Goal: Information Seeking & Learning: Learn about a topic

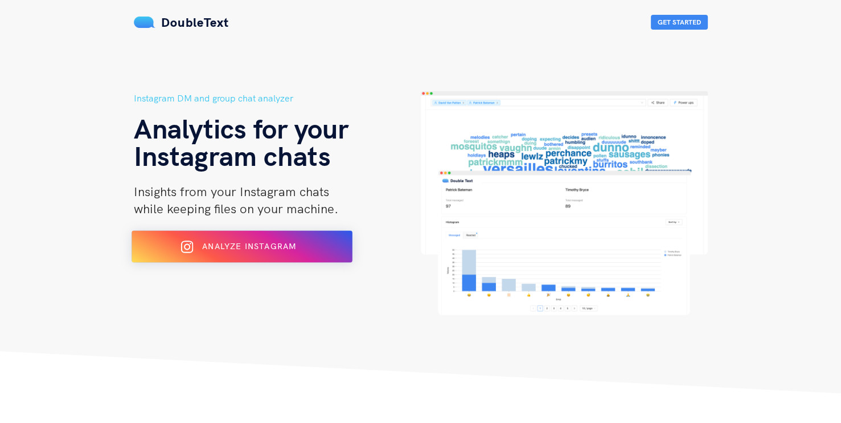
click at [234, 255] on div "Analyze Instagram" at bounding box center [241, 246] width 180 height 18
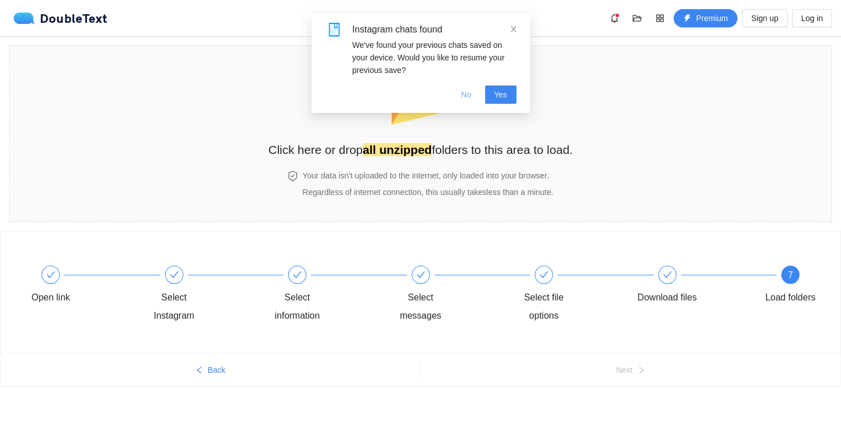
click at [468, 97] on span "No" at bounding box center [466, 94] width 10 height 13
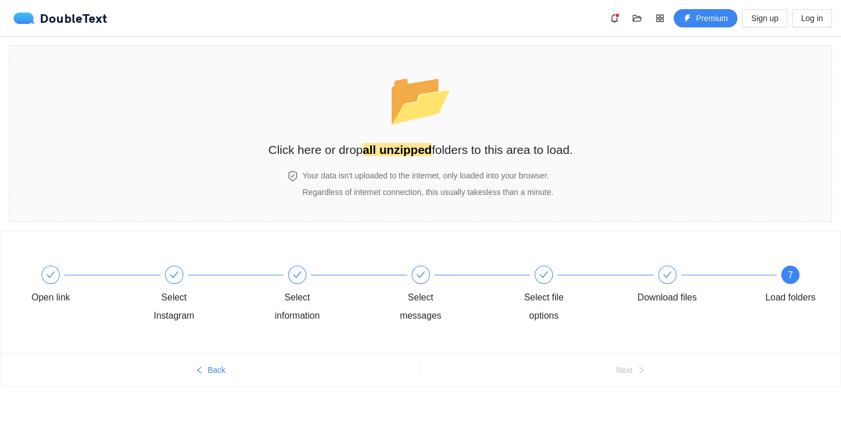
click at [769, 263] on div "Open link Select Instagram Select information Select messages Select file optio…" at bounding box center [421, 295] width 806 height 82
click at [378, 87] on div "📂 Click here or drop all unzipped folders to this area to load." at bounding box center [420, 108] width 305 height 101
click at [514, 140] on h2 "Click here or drop all unzipped folders to this area to load." at bounding box center [420, 149] width 305 height 19
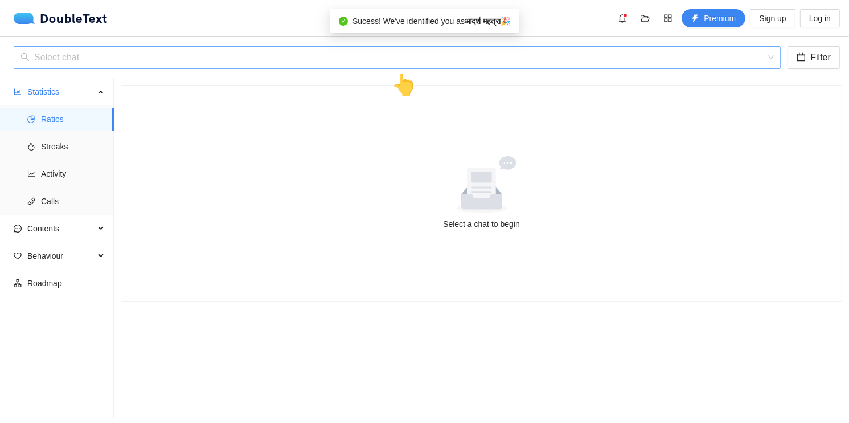
click at [300, 54] on input "search" at bounding box center [392, 58] width 745 height 22
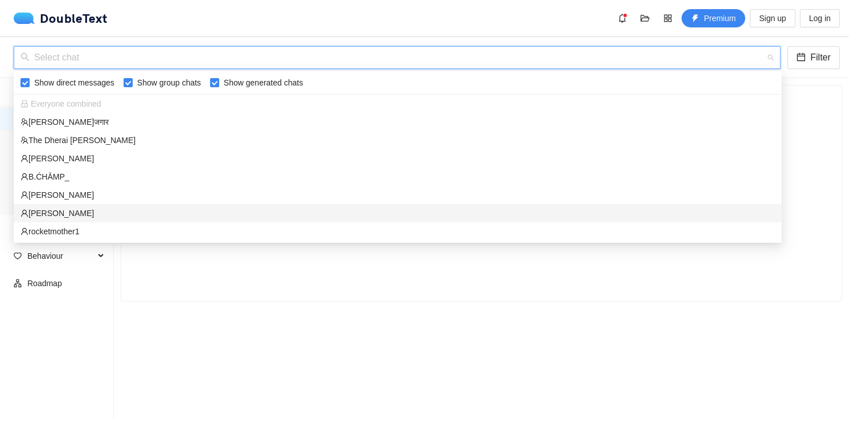
click at [61, 211] on div "[PERSON_NAME]" at bounding box center [397, 213] width 754 height 13
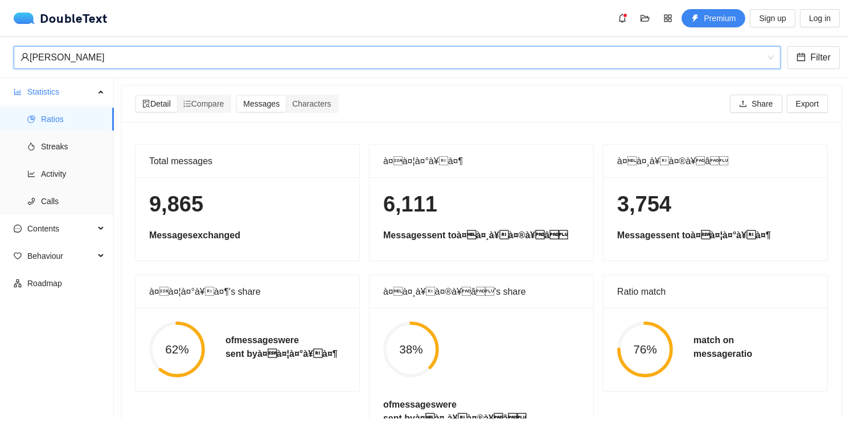
scroll to position [54, 0]
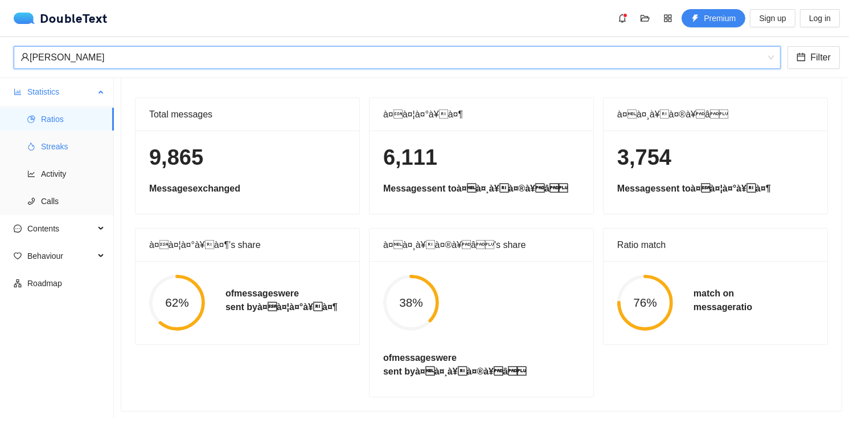
click at [59, 147] on span "Streaks" at bounding box center [73, 146] width 64 height 23
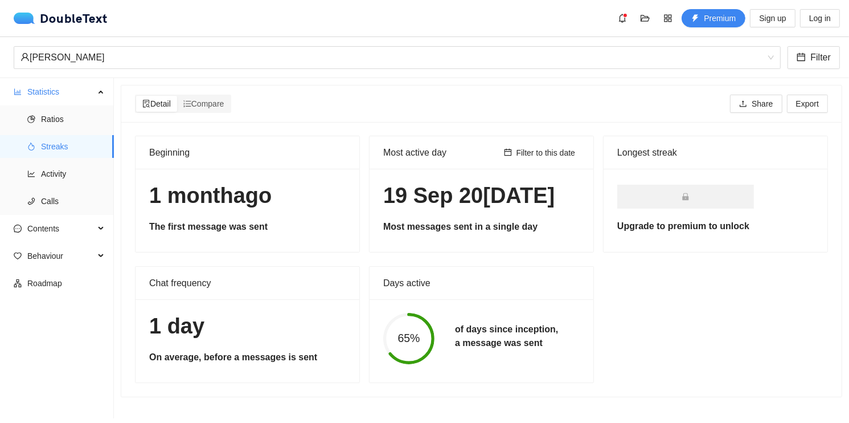
click at [674, 195] on span at bounding box center [685, 196] width 137 height 24
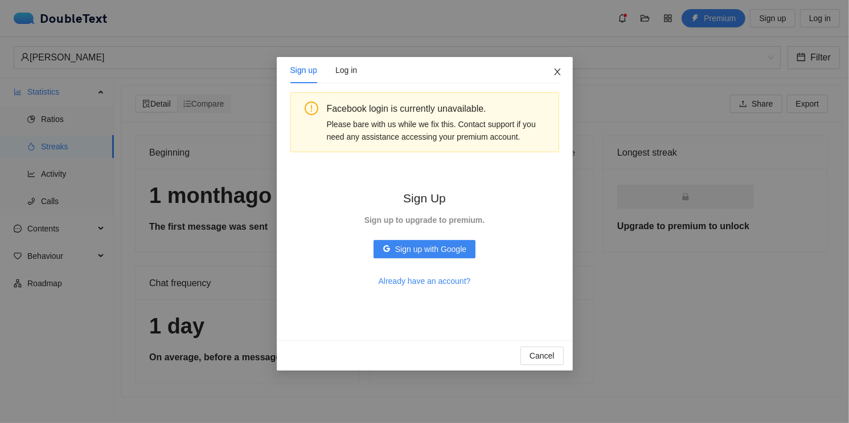
click at [556, 72] on icon "close" at bounding box center [557, 71] width 9 height 9
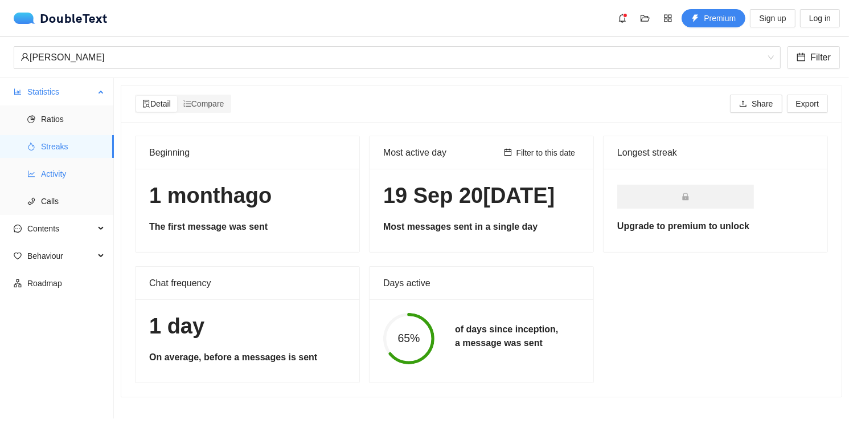
click at [40, 179] on li "Activity" at bounding box center [57, 173] width 114 height 23
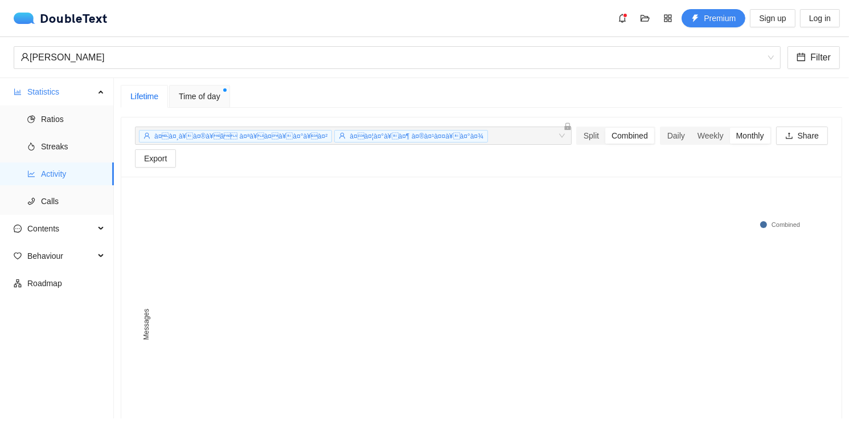
click at [194, 99] on span "Time of day" at bounding box center [200, 96] width 42 height 13
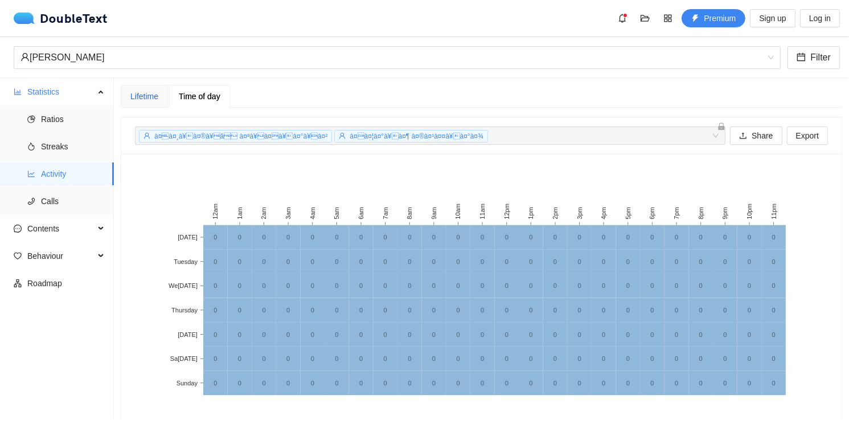
click at [134, 98] on div "Lifetime" at bounding box center [144, 96] width 28 height 13
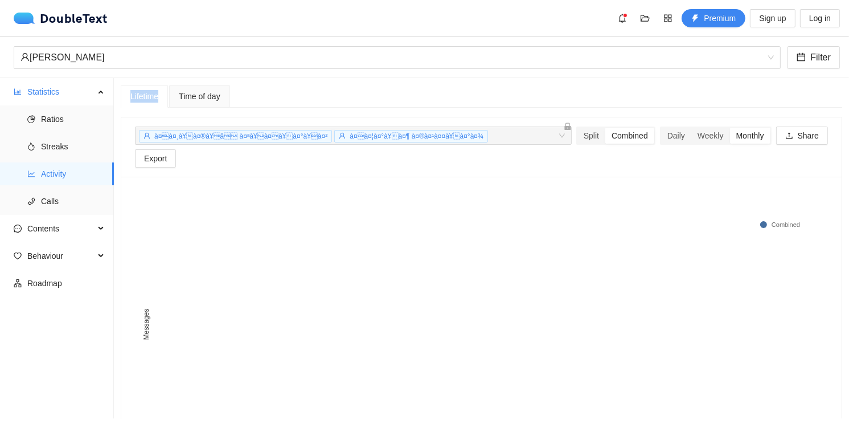
click at [134, 98] on div "Lifetime" at bounding box center [144, 96] width 28 height 13
click at [30, 206] on li "Calls" at bounding box center [57, 201] width 114 height 23
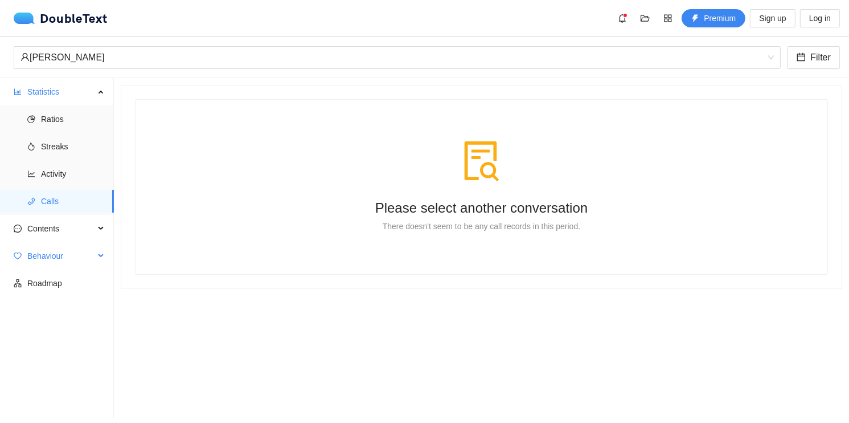
click at [43, 244] on span "Behaviour" at bounding box center [60, 255] width 67 height 23
click at [46, 232] on span "Contents" at bounding box center [60, 228] width 67 height 23
click at [53, 244] on span "Word Cloud" at bounding box center [73, 255] width 64 height 23
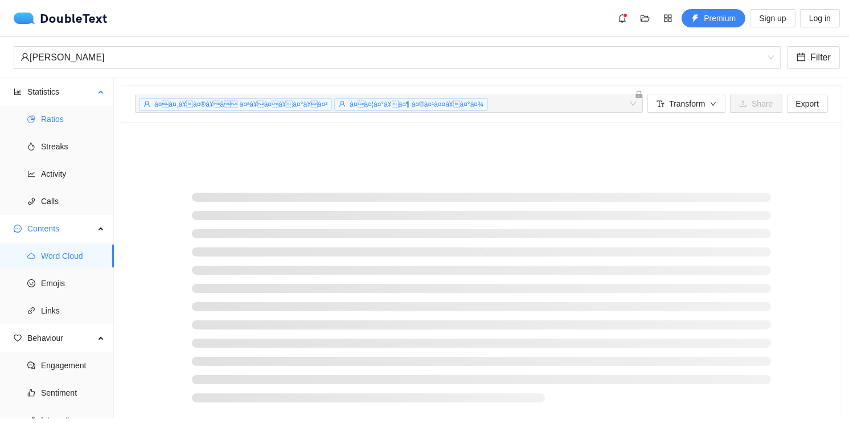
click at [41, 124] on span "Ratios" at bounding box center [73, 119] width 64 height 23
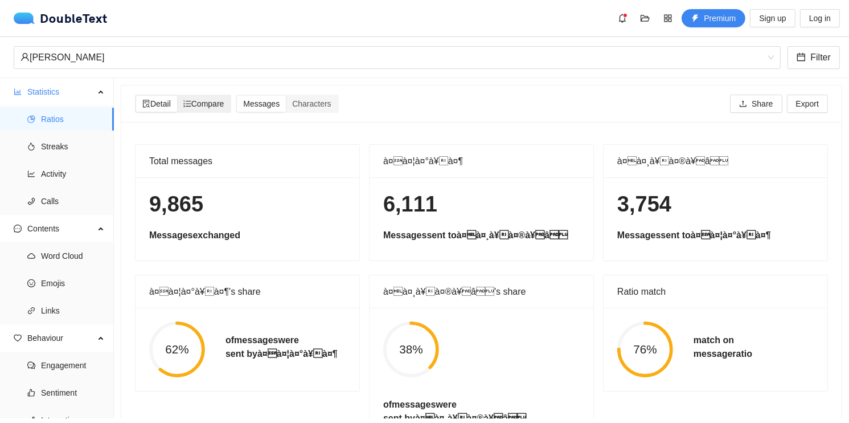
click at [207, 96] on div "Compare" at bounding box center [204, 104] width 54 height 16
click at [177, 96] on input "Compare" at bounding box center [177, 96] width 0 height 0
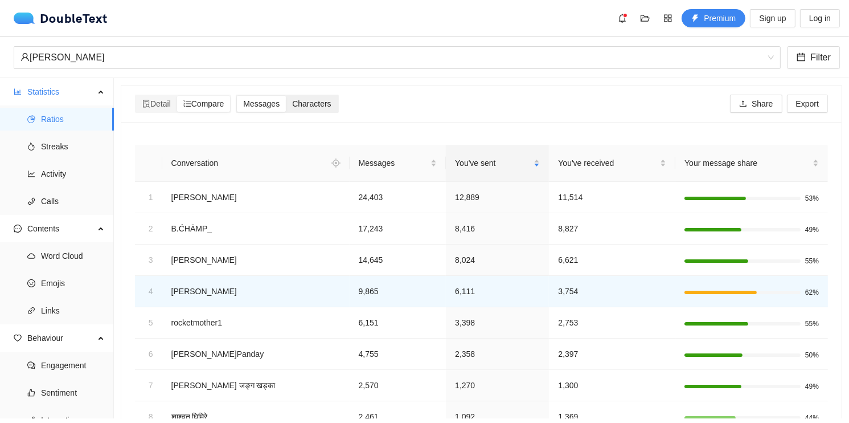
click at [298, 101] on span "Characters" at bounding box center [311, 103] width 39 height 9
click at [286, 96] on input "Characters" at bounding box center [286, 96] width 0 height 0
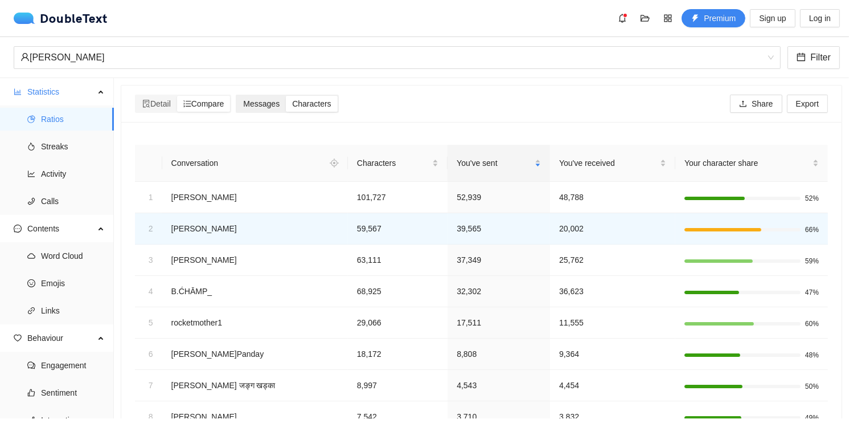
click at [255, 102] on span "Messages" at bounding box center [261, 103] width 36 height 9
click at [237, 96] on input "Messages" at bounding box center [237, 96] width 0 height 0
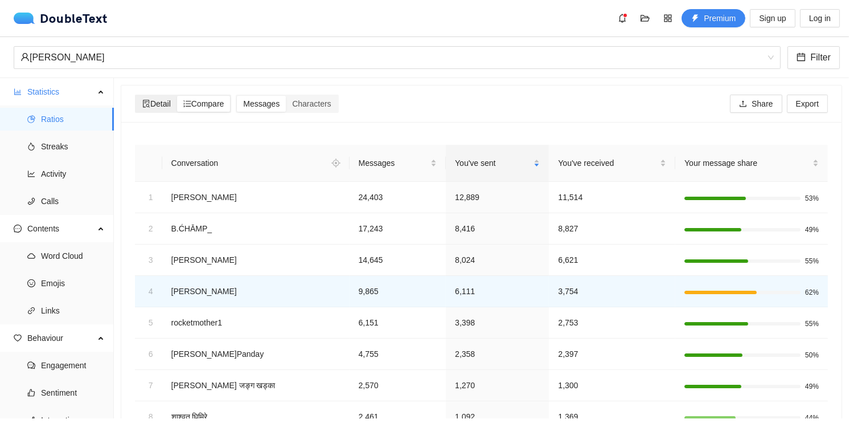
click at [146, 105] on icon "file-search" at bounding box center [146, 104] width 7 height 8
click at [136, 96] on input "Detail" at bounding box center [136, 96] width 0 height 0
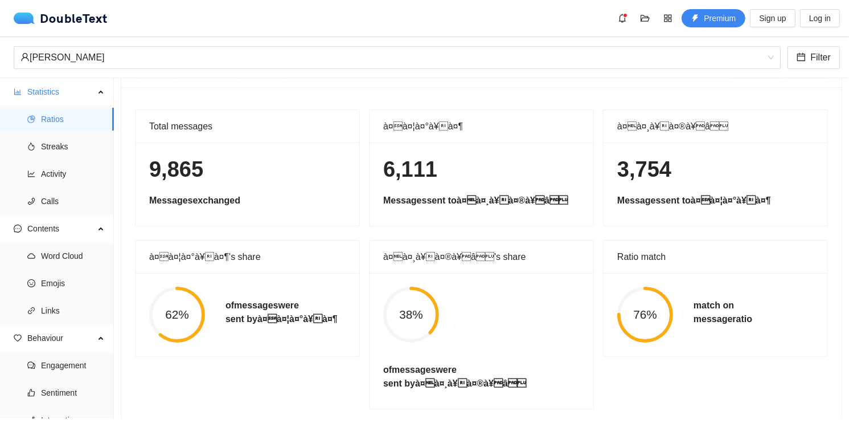
scroll to position [54, 0]
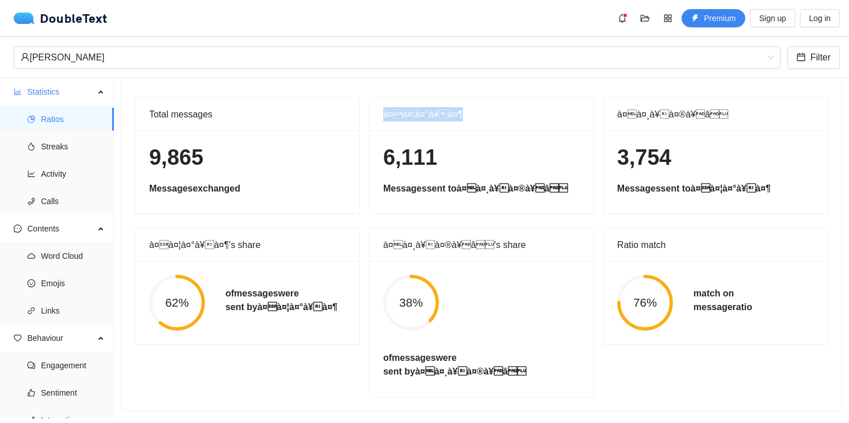
drag, startPoint x: 451, startPoint y: 106, endPoint x: 378, endPoint y: 118, distance: 74.4
click at [378, 118] on div "à¤à¤¦à¤°à¥à¤¶" at bounding box center [482, 114] width 224 height 33
click at [364, 135] on div "à¤à¤¦à¤°à¥à¤¶ 6,111 Messages sent to à¤à¤¸à¥à¤®à¥â" at bounding box center [481, 155] width 234 height 117
click at [74, 177] on span "Activity" at bounding box center [73, 173] width 64 height 23
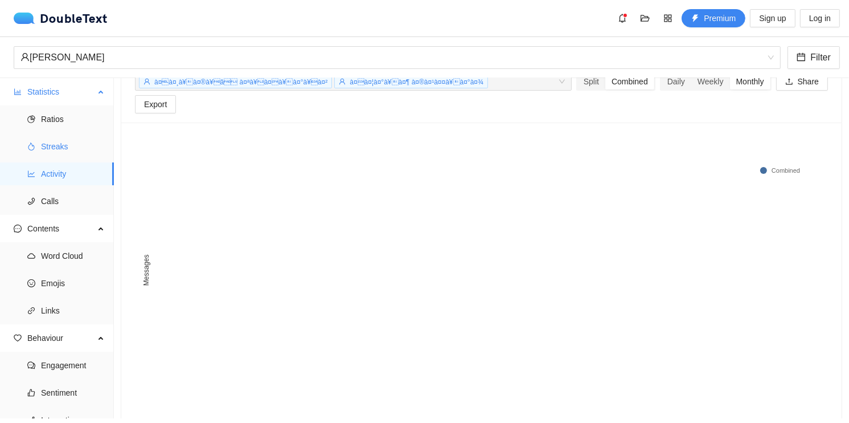
click at [64, 150] on span "Streaks" at bounding box center [73, 146] width 64 height 23
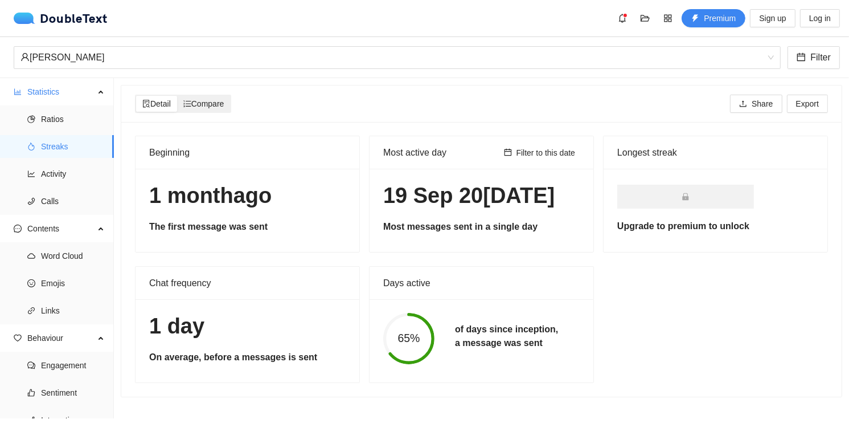
click at [204, 108] on span "Compare" at bounding box center [203, 103] width 41 height 9
click at [177, 96] on input "Compare" at bounding box center [177, 96] width 0 height 0
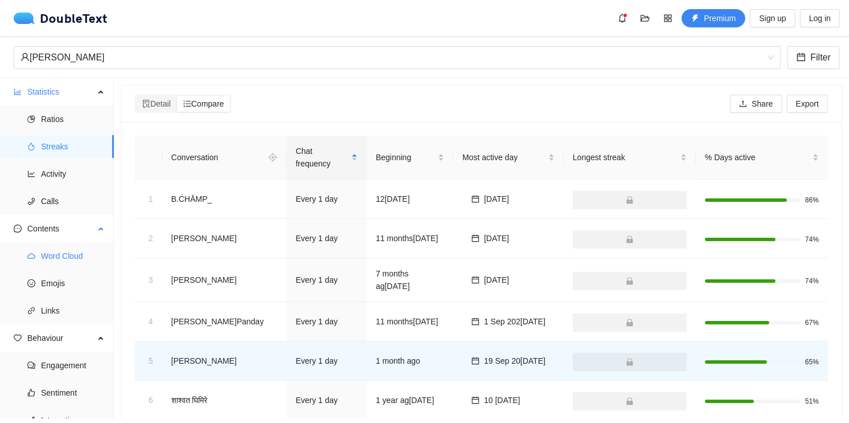
click at [52, 253] on span "Word Cloud" at bounding box center [73, 255] width 64 height 23
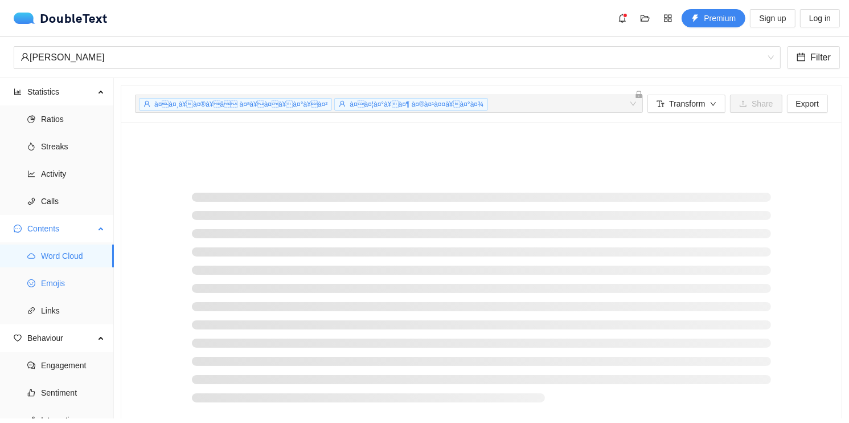
click at [54, 278] on span "Emojis" at bounding box center [73, 283] width 64 height 23
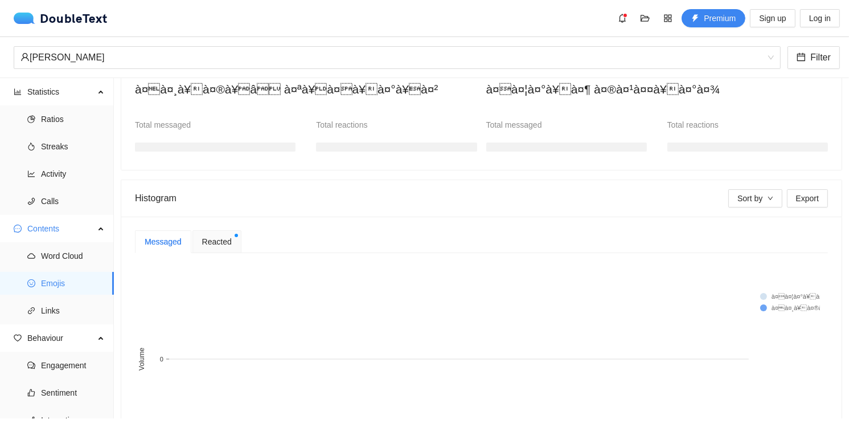
scroll to position [216, 0]
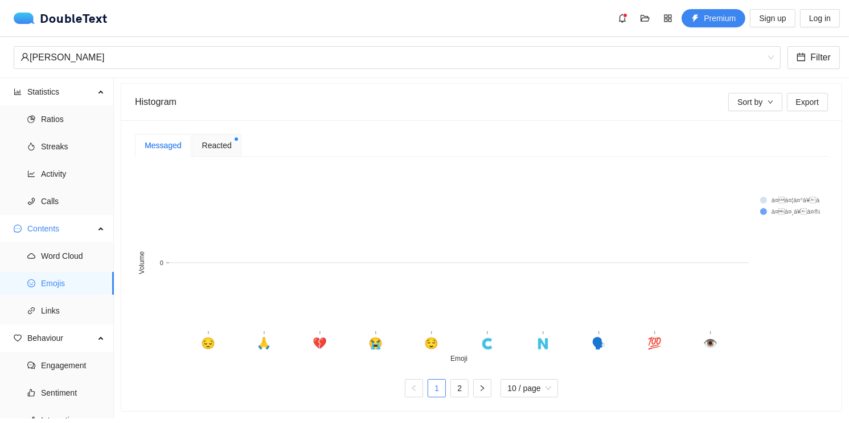
click at [213, 142] on span "Reacted" at bounding box center [217, 145] width 30 height 13
click at [163, 142] on div "Messaged" at bounding box center [163, 145] width 37 height 13
click at [202, 141] on span "Reacted" at bounding box center [217, 145] width 30 height 8
click at [173, 141] on div "Messaged" at bounding box center [163, 145] width 37 height 13
click at [207, 141] on span "Reacted" at bounding box center [217, 145] width 30 height 8
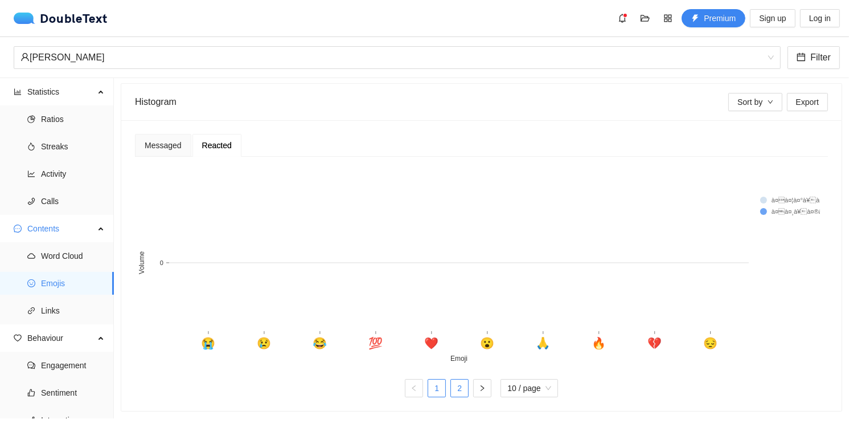
click at [460, 381] on link "2" at bounding box center [459, 387] width 17 height 17
click at [434, 379] on link "1" at bounding box center [436, 387] width 17 height 17
click at [765, 194] on rect at bounding box center [783, 199] width 46 height 11
click at [768, 100] on icon "down" at bounding box center [770, 101] width 5 height 3
click at [752, 120] on span "Total" at bounding box center [776, 117] width 97 height 13
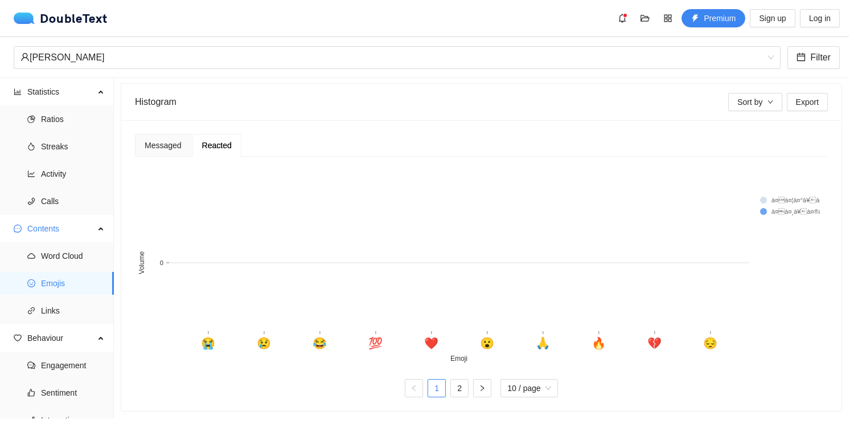
click at [756, 134] on div "Messaged Reacted" at bounding box center [481, 145] width 693 height 23
click at [746, 96] on span "Sort by" at bounding box center [749, 102] width 25 height 13
click at [750, 126] on li "à¤à¤¸à¥à¤®à¥â" at bounding box center [776, 135] width 111 height 18
click at [752, 137] on span "à¤à¤¸à¥à¤®à¥â" at bounding box center [776, 135] width 97 height 13
click at [787, 93] on button "Export" at bounding box center [807, 102] width 41 height 18
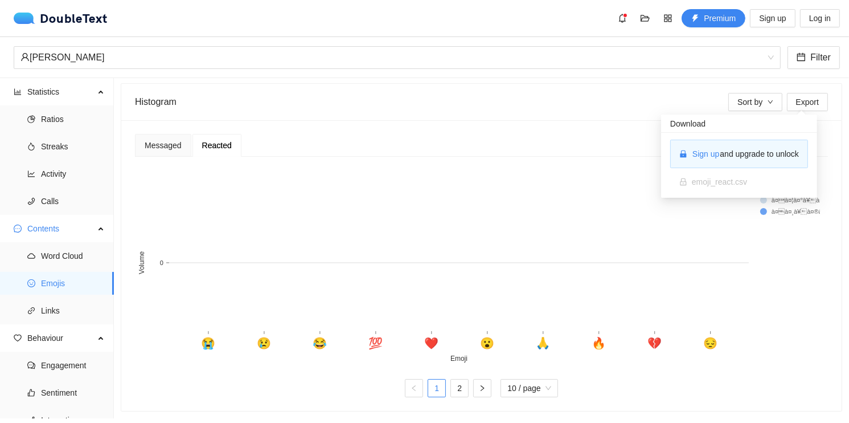
click at [561, 167] on rect at bounding box center [477, 265] width 685 height 199
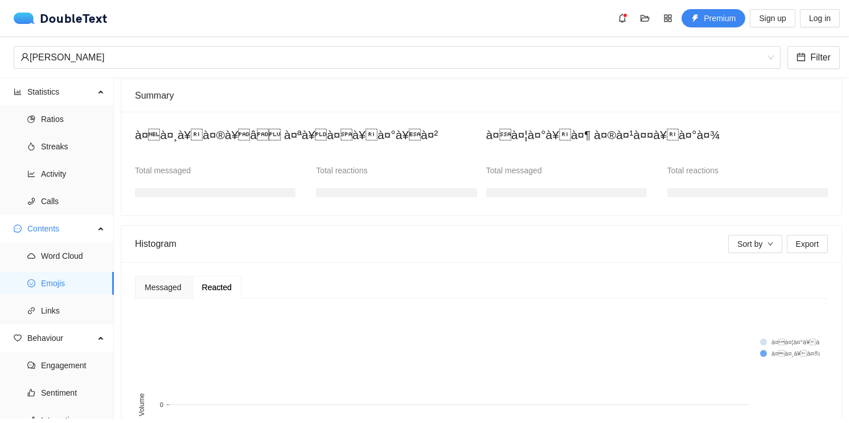
scroll to position [0, 0]
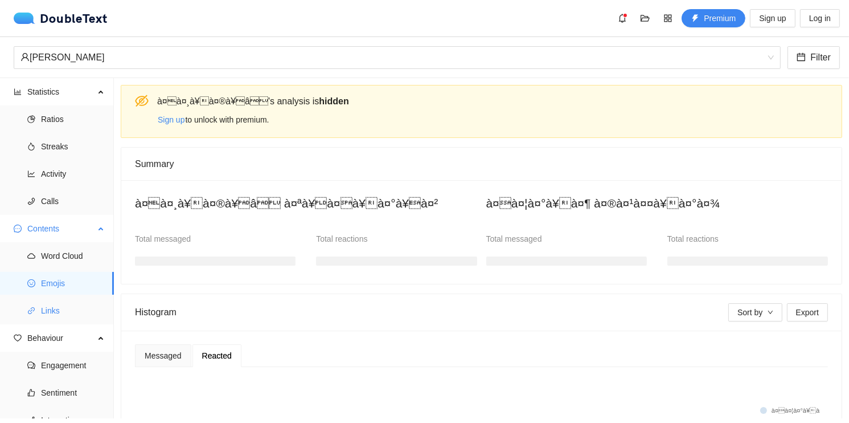
click at [37, 309] on li "Links" at bounding box center [57, 310] width 114 height 23
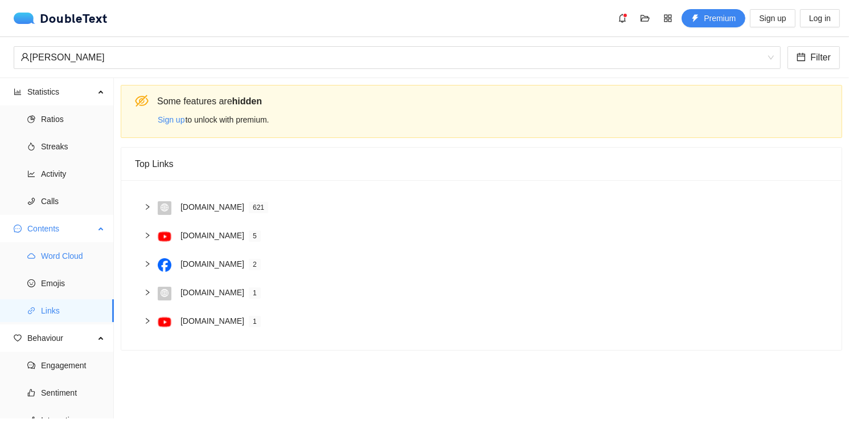
click at [59, 263] on span "Word Cloud" at bounding box center [73, 255] width 64 height 23
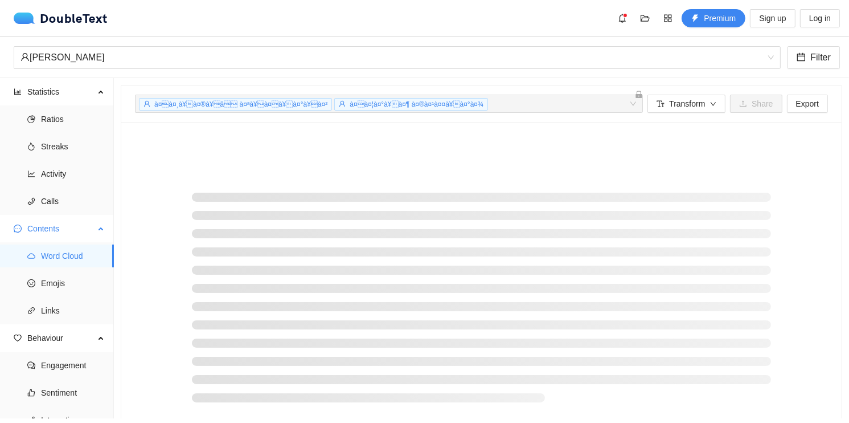
scroll to position [40, 0]
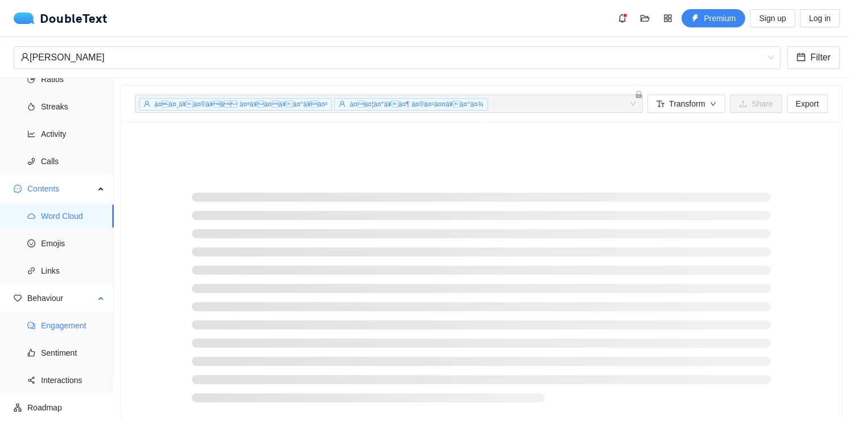
click at [63, 322] on span "Engagement" at bounding box center [73, 325] width 64 height 23
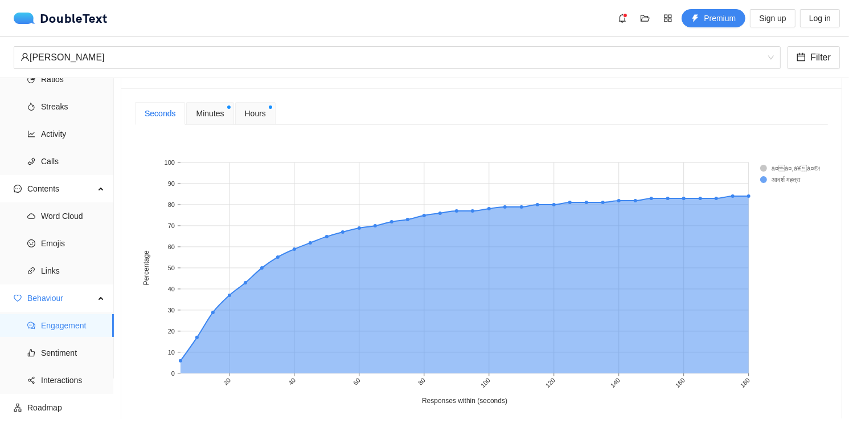
scroll to position [399, 0]
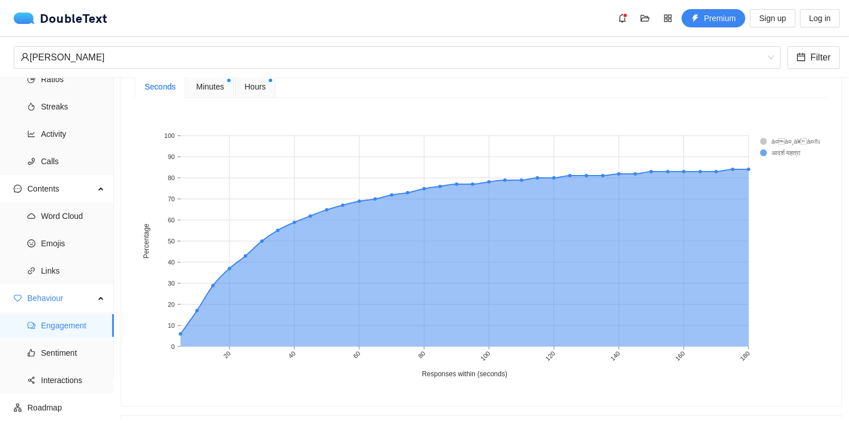
click at [256, 90] on span "Hours" at bounding box center [255, 86] width 21 height 13
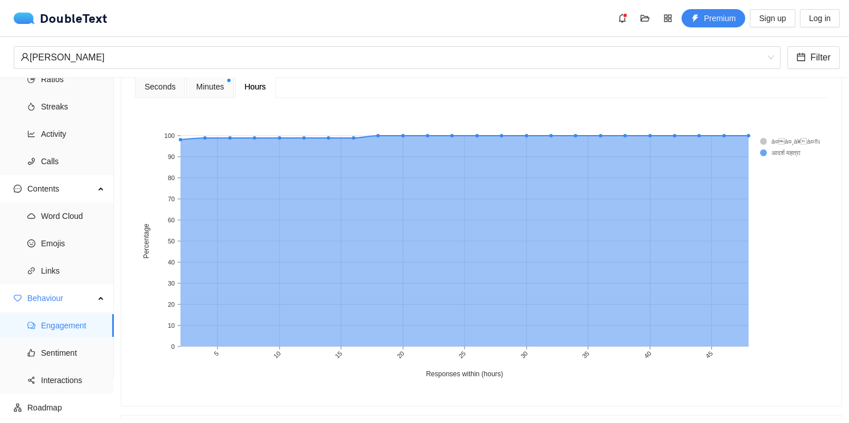
click at [764, 141] on rect at bounding box center [783, 141] width 46 height 11
click at [784, 141] on rect at bounding box center [783, 141] width 46 height 11
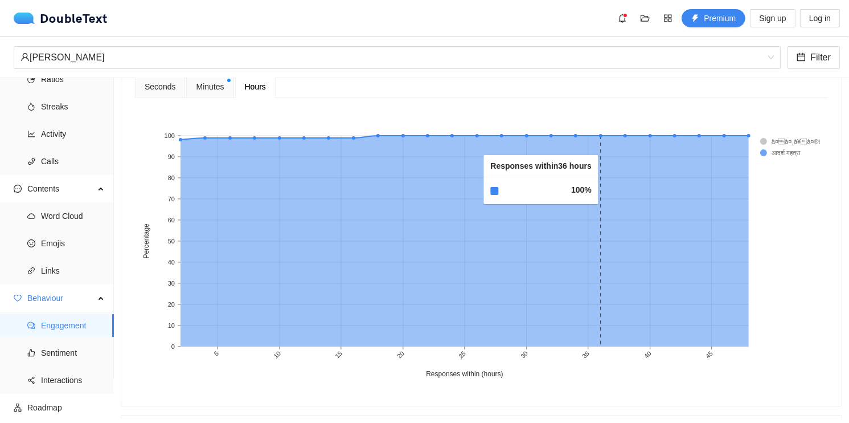
scroll to position [342, 0]
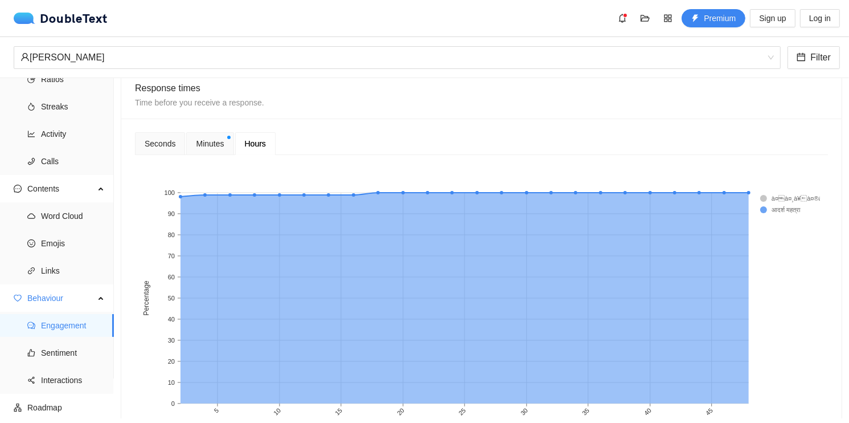
click at [223, 145] on div "Minutes" at bounding box center [209, 143] width 47 height 23
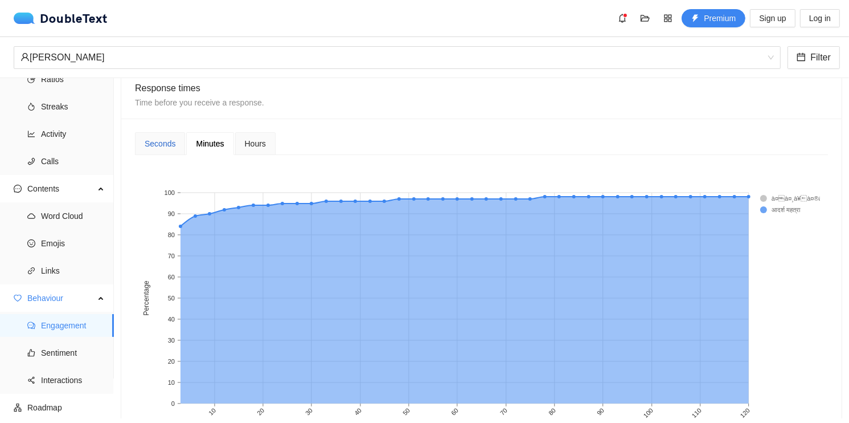
click at [165, 145] on div "Seconds" at bounding box center [160, 143] width 31 height 13
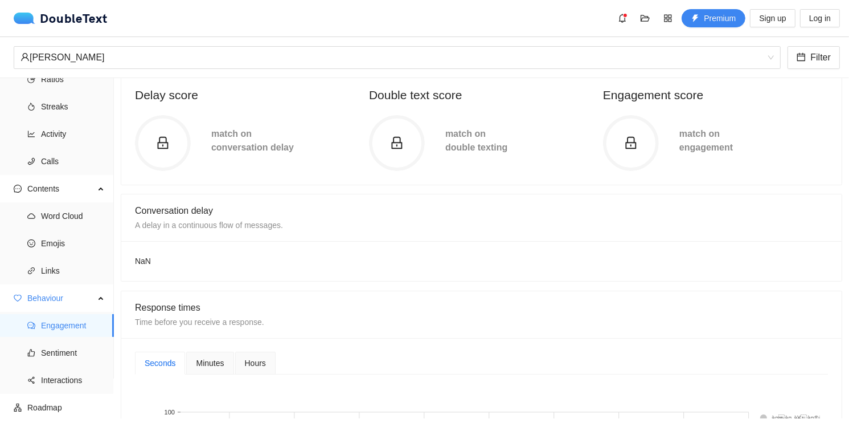
scroll to position [171, 0]
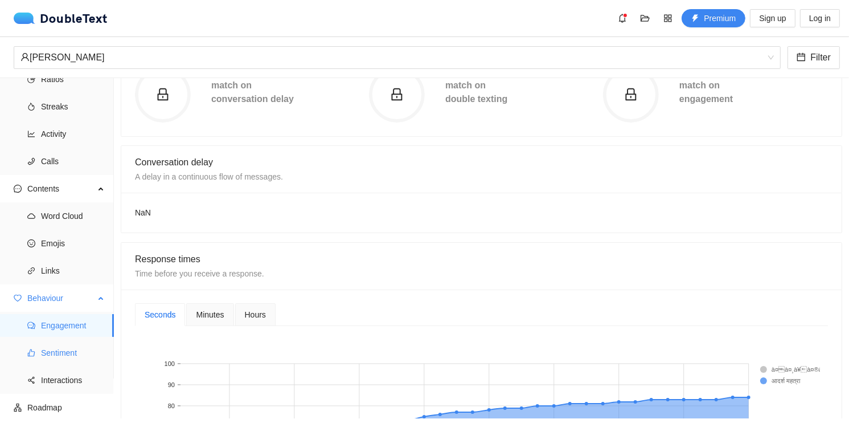
click at [42, 351] on span "Sentiment" at bounding box center [73, 352] width 64 height 23
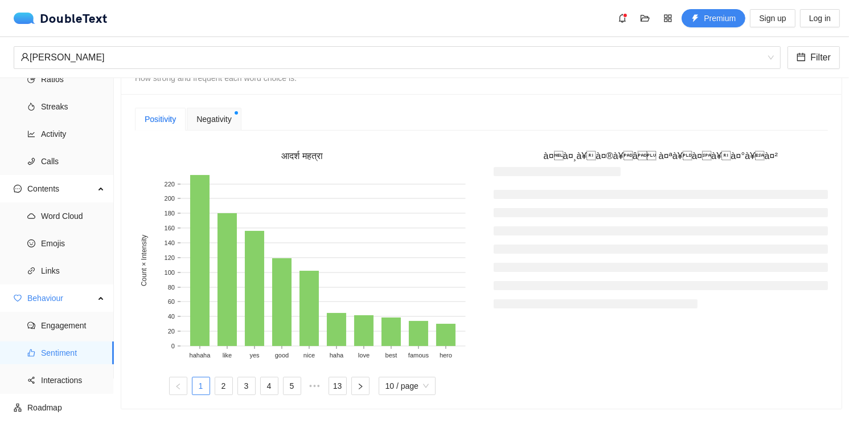
scroll to position [228, 0]
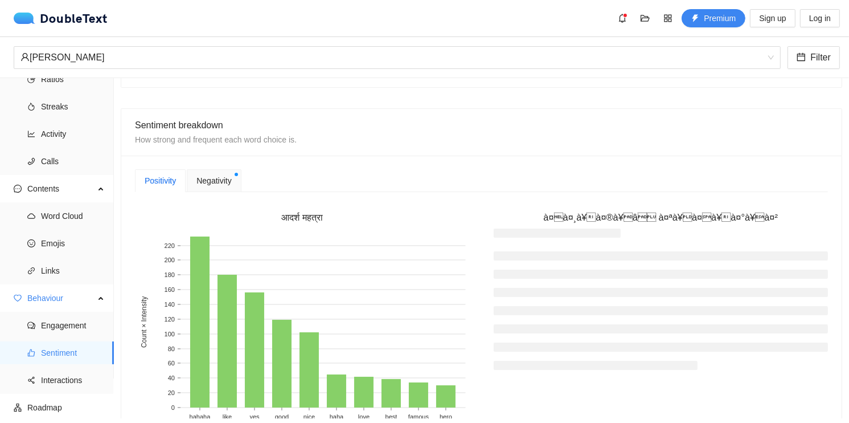
click at [200, 179] on span "Negativity" at bounding box center [213, 180] width 35 height 13
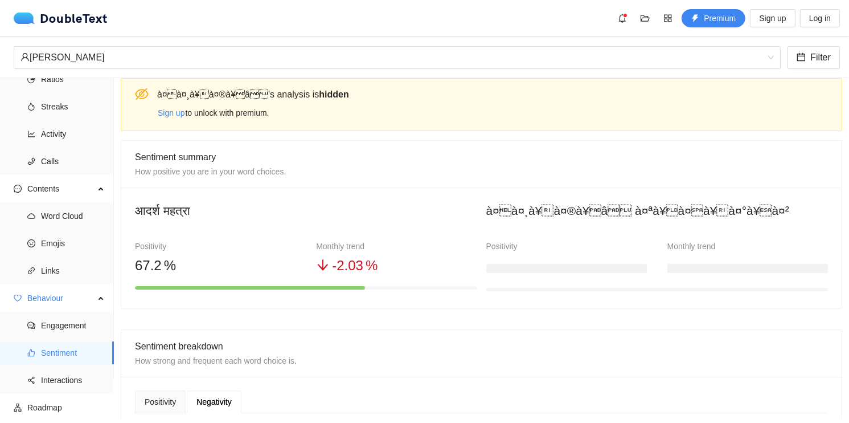
scroll to position [0, 0]
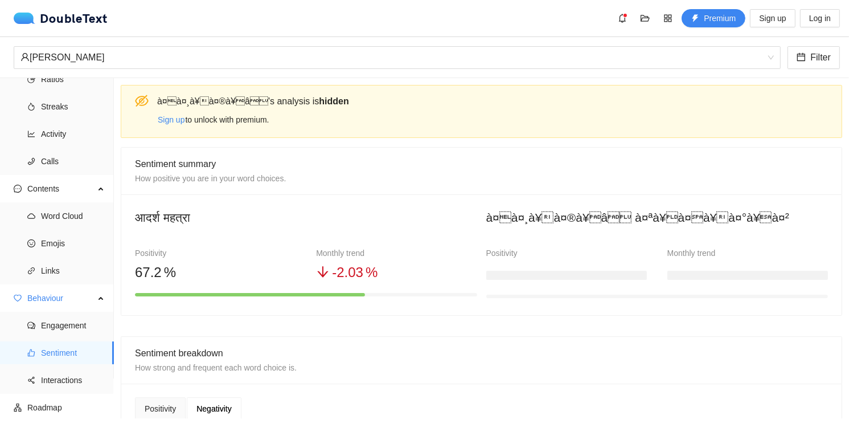
click at [580, 249] on div "Positivity" at bounding box center [566, 253] width 161 height 13
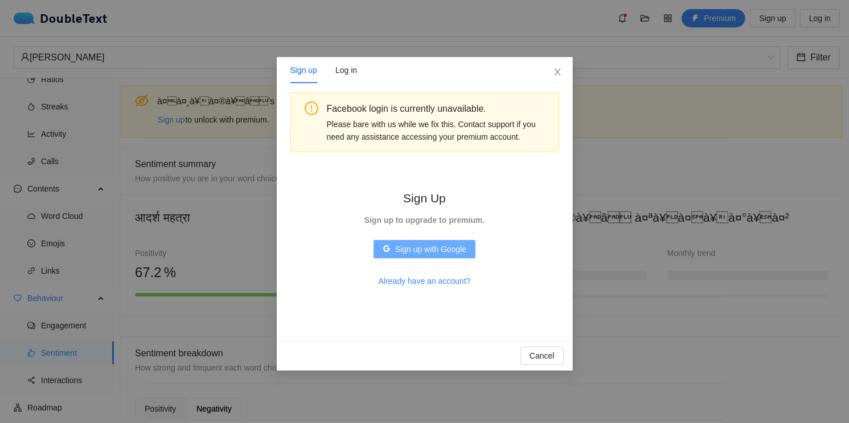
click at [416, 251] on span "Sign up with Google" at bounding box center [430, 249] width 71 height 13
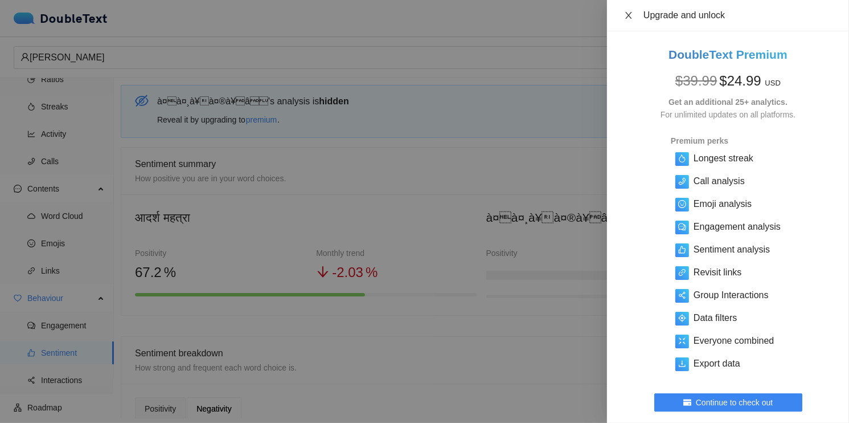
click at [629, 18] on icon "close" at bounding box center [628, 15] width 9 height 9
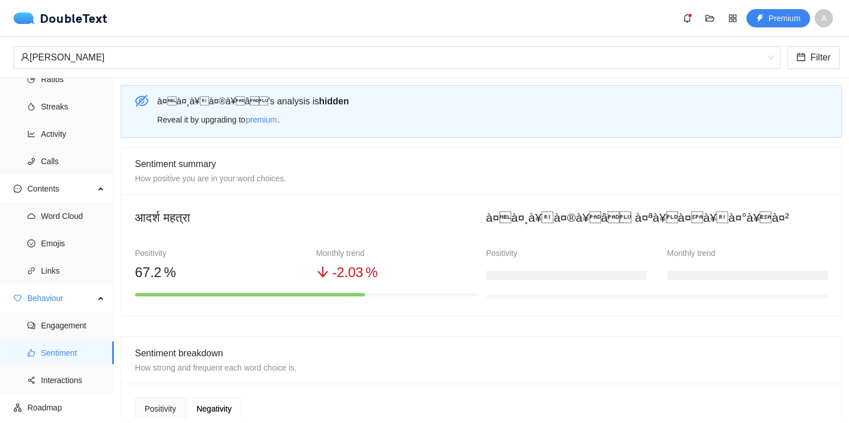
click at [829, 15] on span "A" at bounding box center [824, 18] width 18 height 18
click at [787, 85] on span "Log out" at bounding box center [805, 78] width 55 height 13
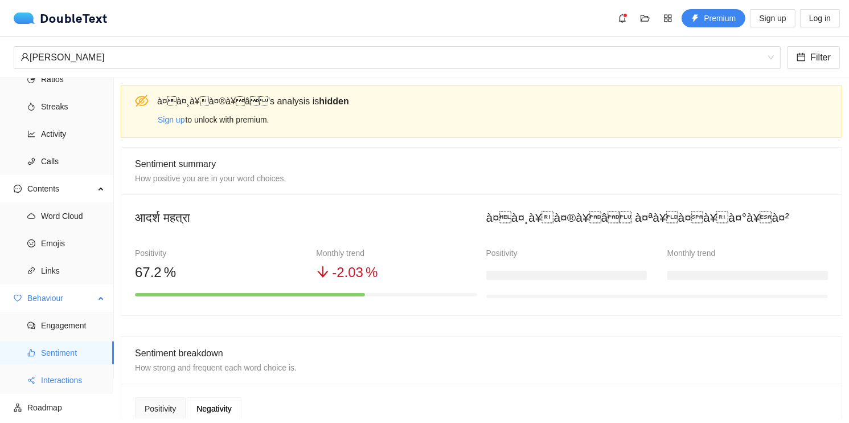
click at [46, 386] on span "Interactions" at bounding box center [73, 379] width 64 height 23
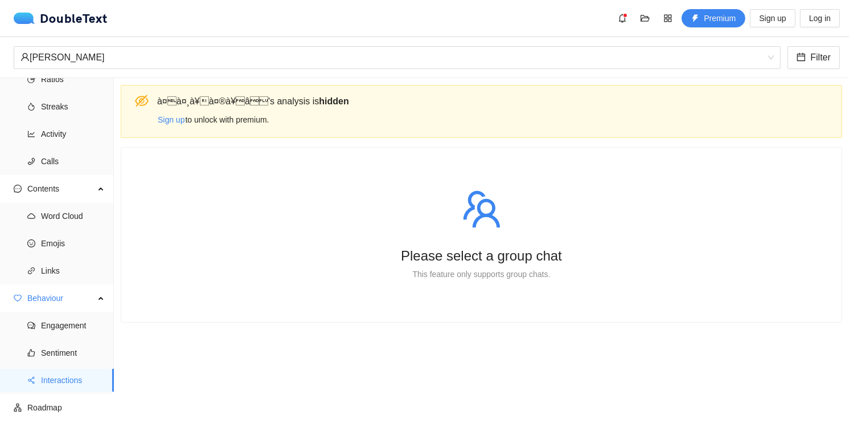
click at [412, 255] on div "Please select a group chat" at bounding box center [481, 255] width 657 height 24
click at [464, 255] on div "Please select a group chat" at bounding box center [481, 255] width 657 height 24
click at [471, 272] on div "This feature only supports group chats." at bounding box center [481, 274] width 657 height 13
click at [47, 407] on span "Roadmap" at bounding box center [65, 407] width 77 height 23
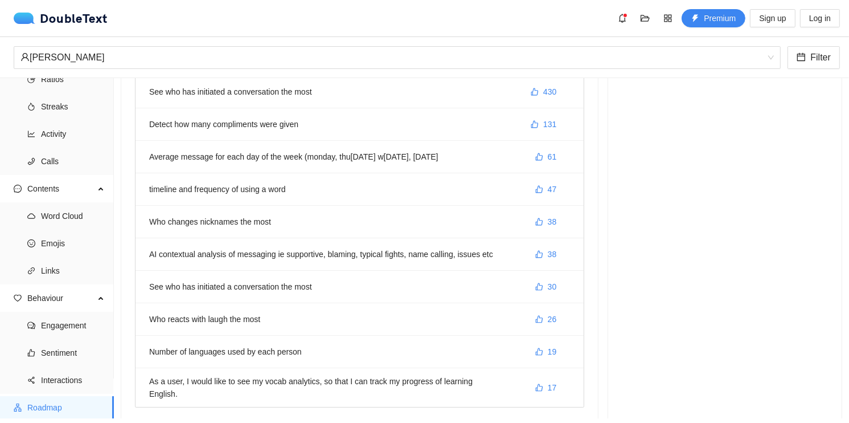
scroll to position [51, 0]
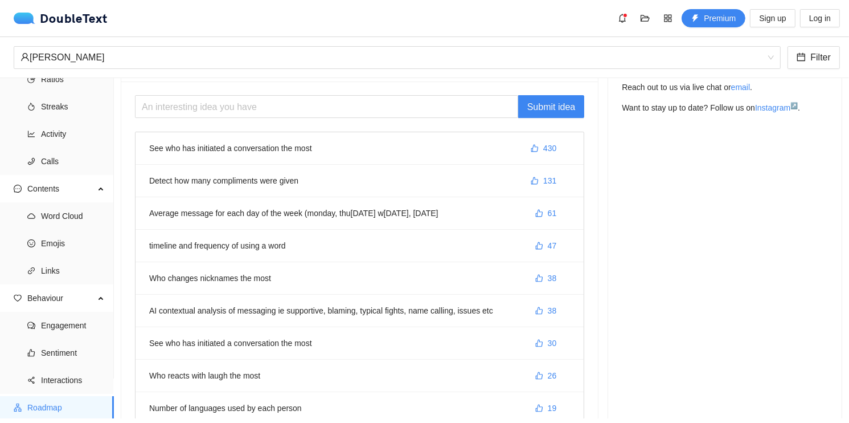
click at [348, 178] on li "Detect how many compliments were given 131" at bounding box center [360, 181] width 448 height 32
click at [227, 124] on div "Submit idea See who has initiated a conversation the most 430 Detect how many c…" at bounding box center [359, 295] width 449 height 400
click at [240, 150] on li "See who has initiated a conversation the most 430" at bounding box center [360, 148] width 448 height 32
click at [522, 147] on button "430" at bounding box center [544, 148] width 44 height 18
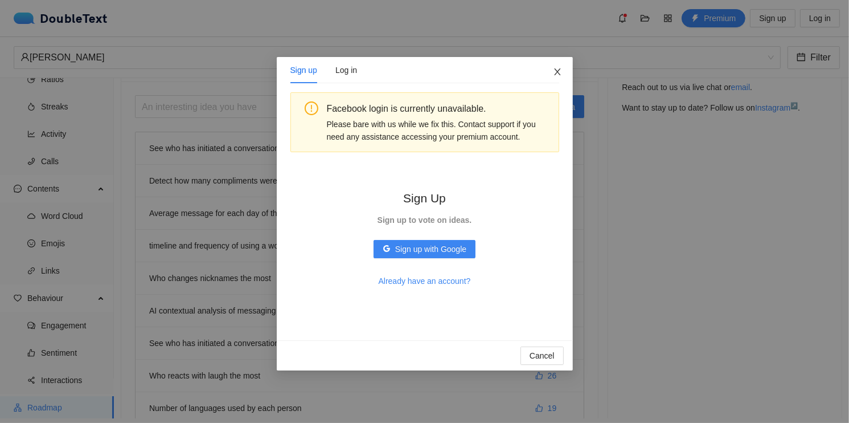
click at [546, 76] on span "Close" at bounding box center [557, 72] width 31 height 31
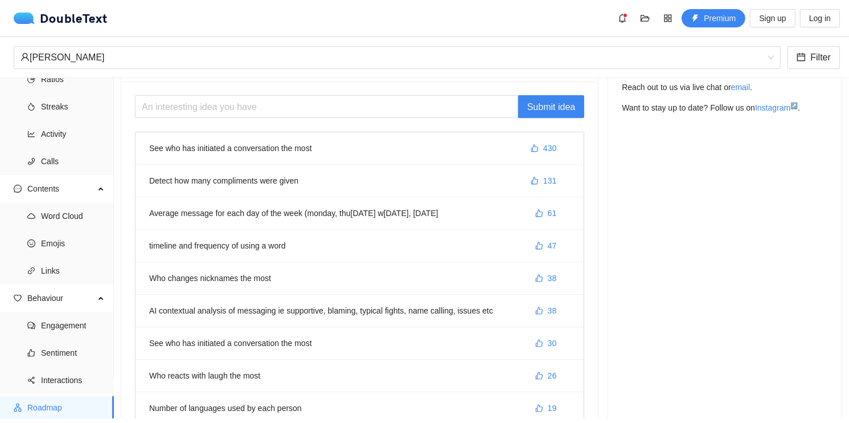
click at [157, 147] on li "See who has initiated a conversation the most 430" at bounding box center [360, 148] width 448 height 32
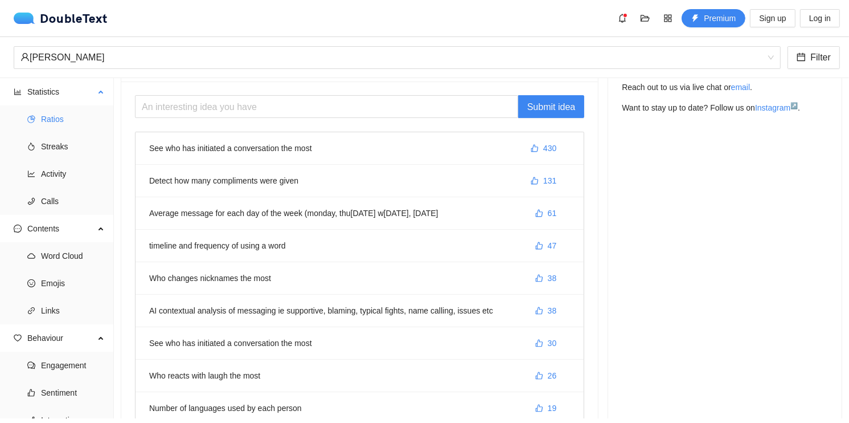
click at [63, 124] on span "Ratios" at bounding box center [73, 119] width 64 height 23
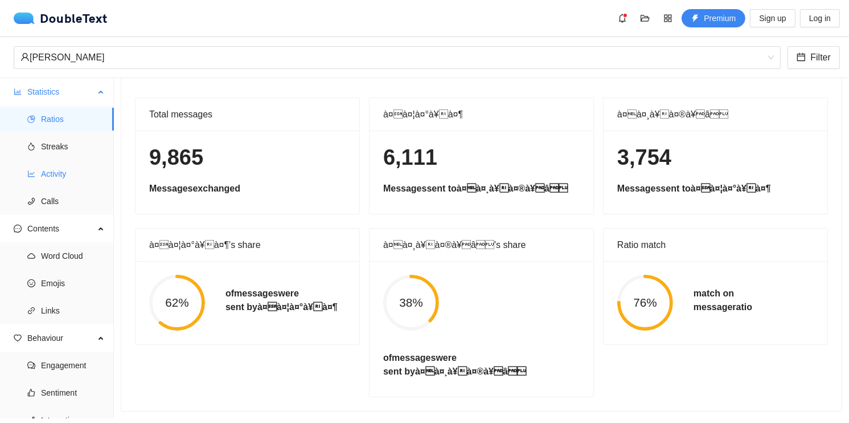
click at [54, 168] on span "Activity" at bounding box center [73, 173] width 64 height 23
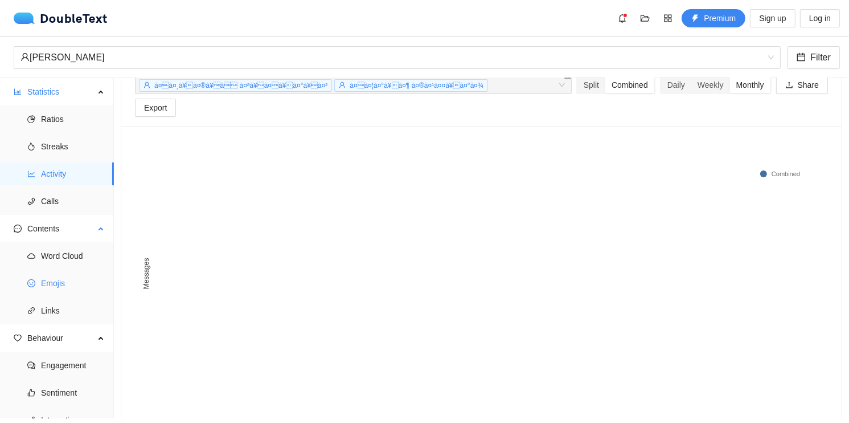
click at [43, 294] on ul "Word Cloud Emojis Links" at bounding box center [56, 283] width 113 height 82
click at [59, 276] on span "Emojis" at bounding box center [73, 283] width 64 height 23
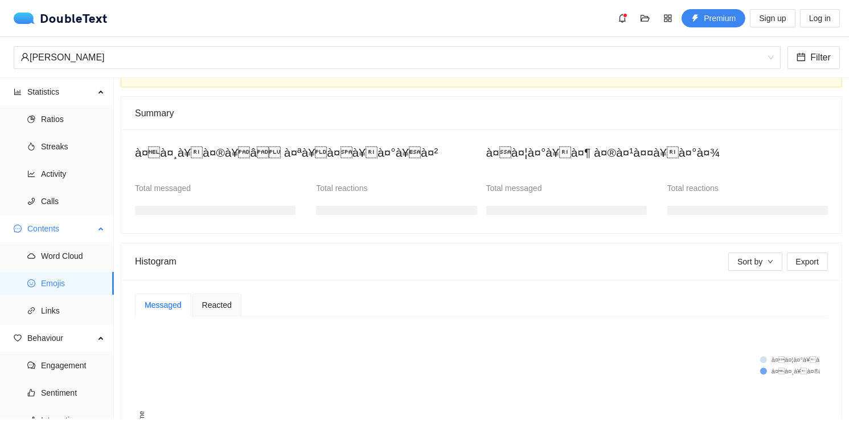
click at [64, 293] on span "Emojis" at bounding box center [73, 283] width 64 height 23
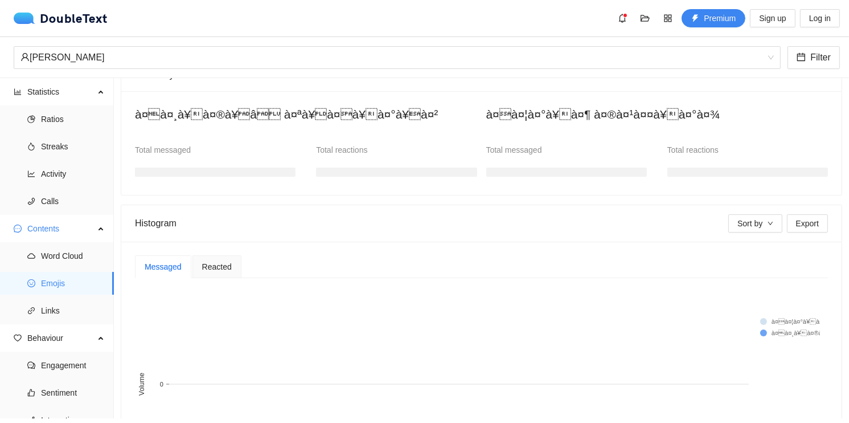
scroll to position [216, 0]
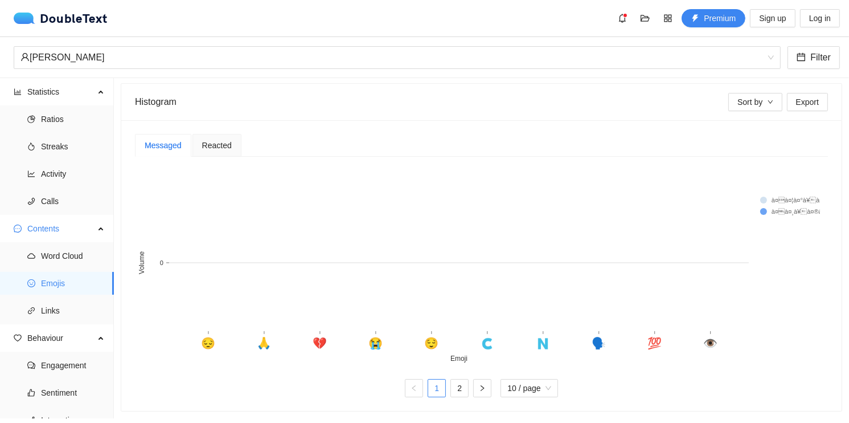
click at [202, 141] on span "Reacted" at bounding box center [217, 145] width 30 height 8
click at [157, 141] on div "Messaged" at bounding box center [163, 145] width 37 height 13
click at [48, 368] on span "Engagement" at bounding box center [73, 365] width 64 height 23
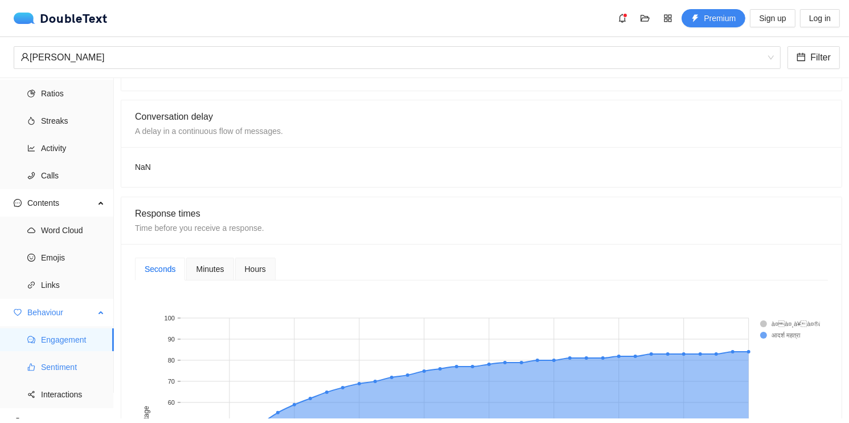
scroll to position [40, 0]
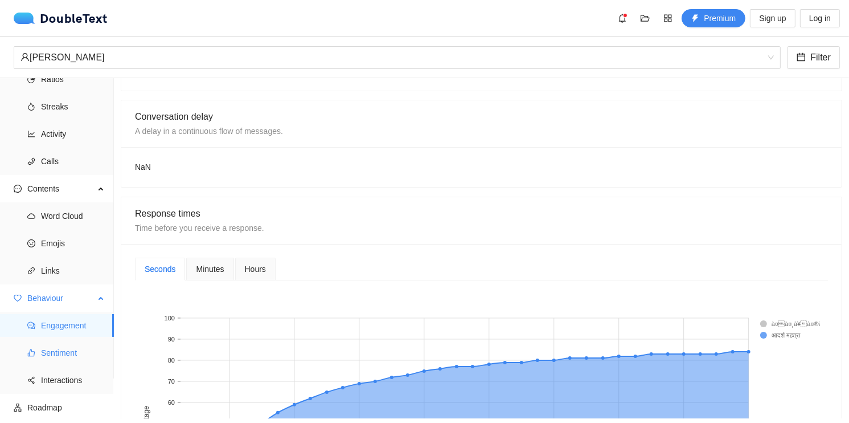
click at [51, 347] on span "Sentiment" at bounding box center [73, 352] width 64 height 23
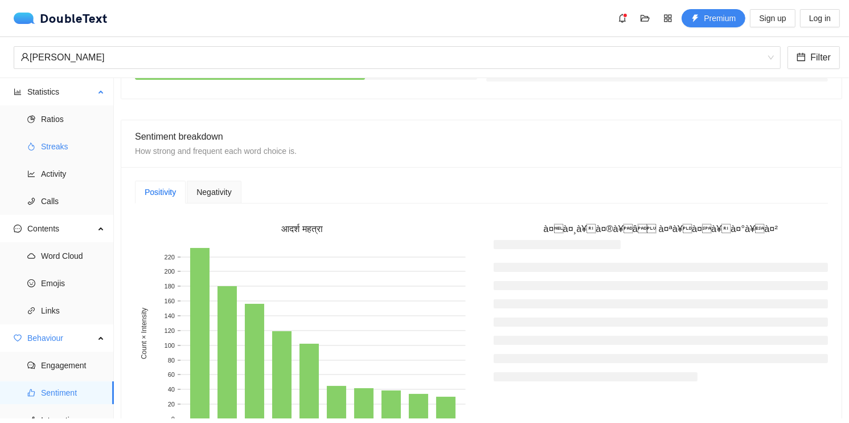
click at [32, 145] on icon "fire" at bounding box center [31, 146] width 6 height 8
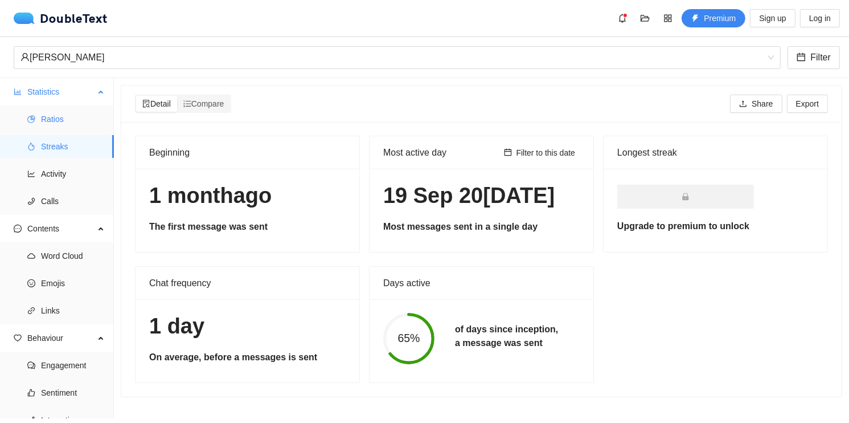
click at [53, 136] on span "Streaks" at bounding box center [73, 146] width 64 height 23
click at [55, 123] on span "Ratios" at bounding box center [73, 119] width 64 height 23
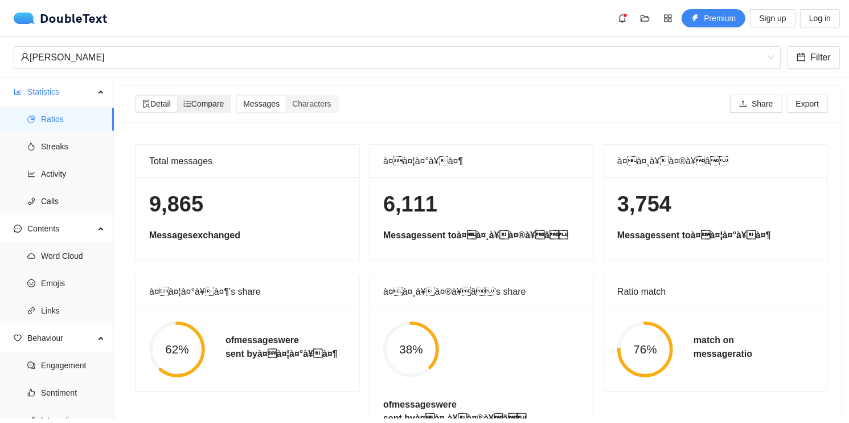
click at [194, 109] on div "Compare" at bounding box center [204, 104] width 54 height 16
click at [177, 96] on input "Compare" at bounding box center [177, 96] width 0 height 0
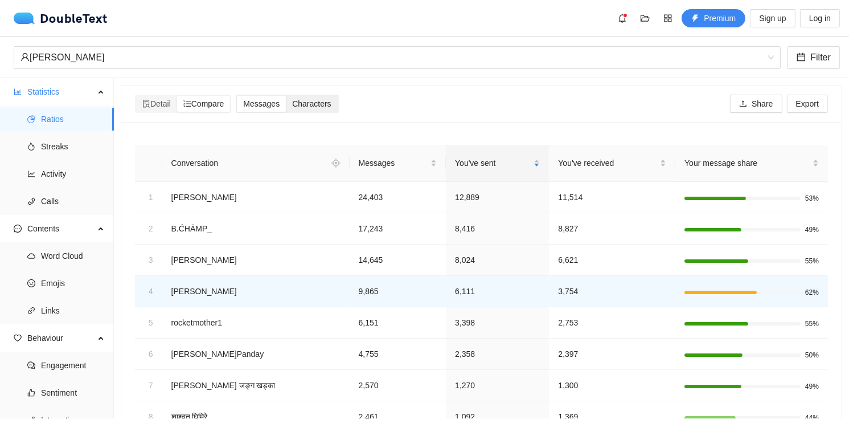
click at [324, 104] on span "Characters" at bounding box center [311, 103] width 39 height 9
click at [286, 96] on input "Characters" at bounding box center [286, 96] width 0 height 0
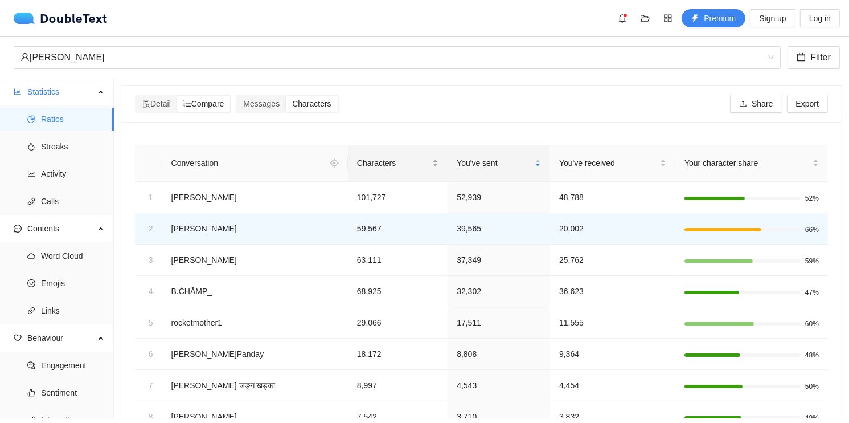
click at [357, 161] on span "Characters" at bounding box center [393, 163] width 73 height 13
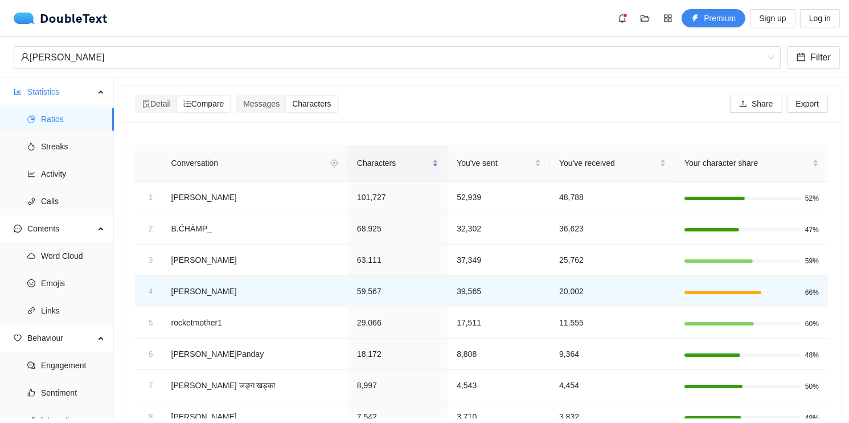
click at [357, 161] on span "Characters" at bounding box center [393, 163] width 73 height 13
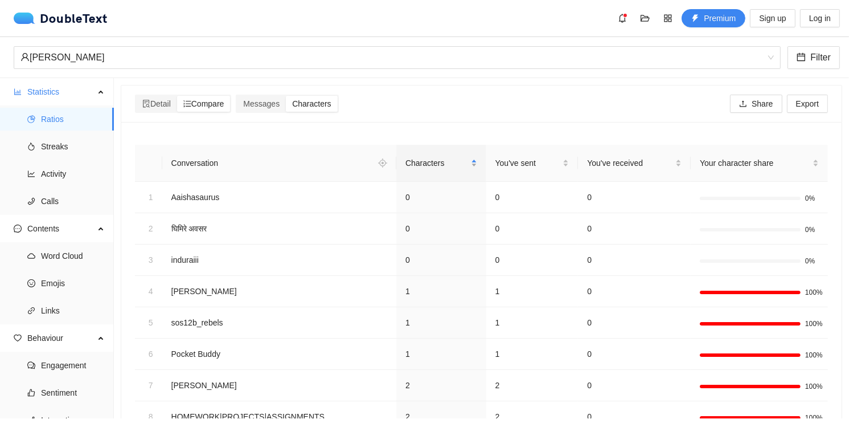
click at [405, 157] on span "Characters" at bounding box center [436, 163] width 63 height 13
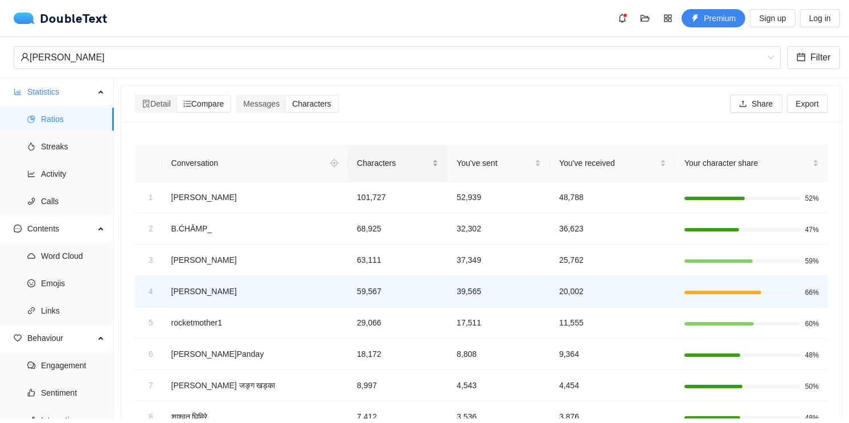
click at [390, 157] on span "Characters" at bounding box center [393, 163] width 73 height 13
click at [457, 157] on div "You've sent" at bounding box center [499, 163] width 84 height 13
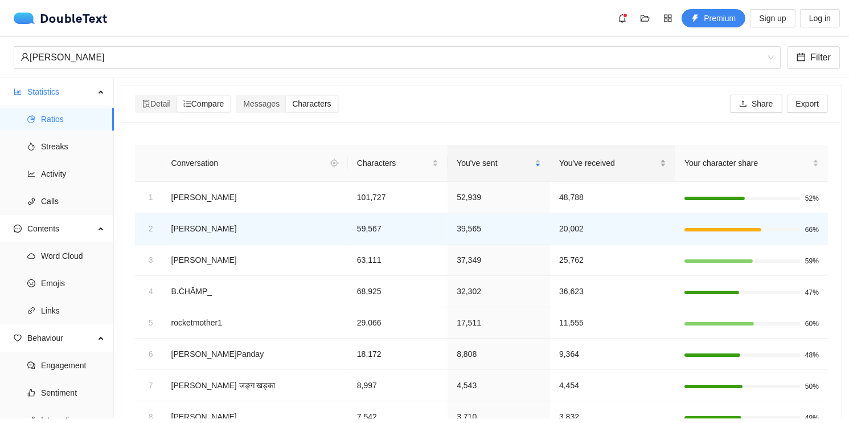
click at [589, 169] on span "You've received" at bounding box center [608, 163] width 99 height 13
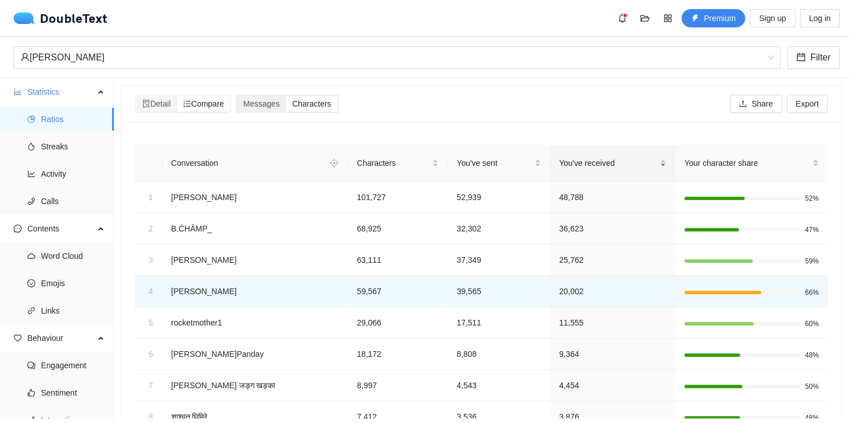
click at [312, 109] on div "Characters" at bounding box center [311, 104] width 51 height 16
click at [286, 96] on input "Characters" at bounding box center [286, 96] width 0 height 0
click at [313, 105] on span "Characters" at bounding box center [311, 103] width 39 height 9
click at [286, 96] on input "Characters" at bounding box center [286, 96] width 0 height 0
click at [244, 102] on div "Messages" at bounding box center [261, 104] width 49 height 16
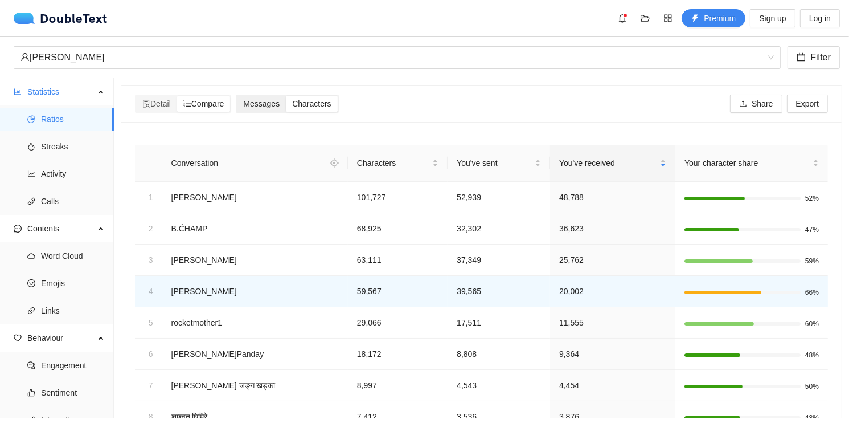
click at [237, 96] on input "Messages" at bounding box center [237, 96] width 0 height 0
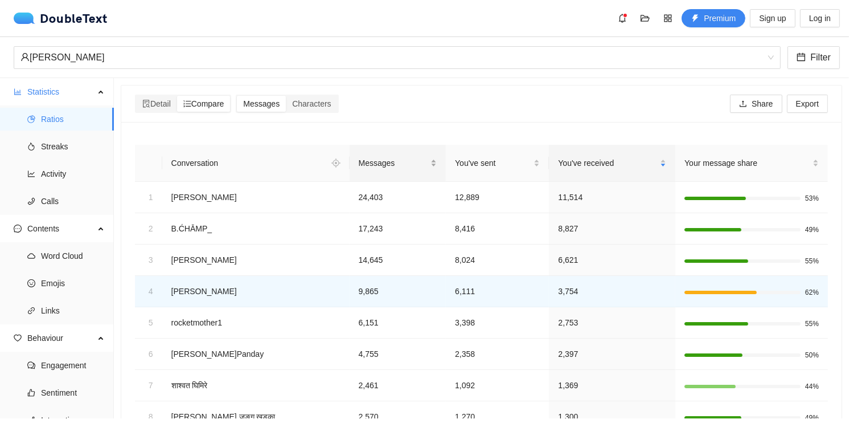
click at [359, 163] on span "Messages" at bounding box center [394, 163] width 70 height 13
click at [455, 157] on div "You've sent" at bounding box center [497, 163] width 85 height 13
click at [455, 158] on span "You've sent" at bounding box center [493, 163] width 76 height 13
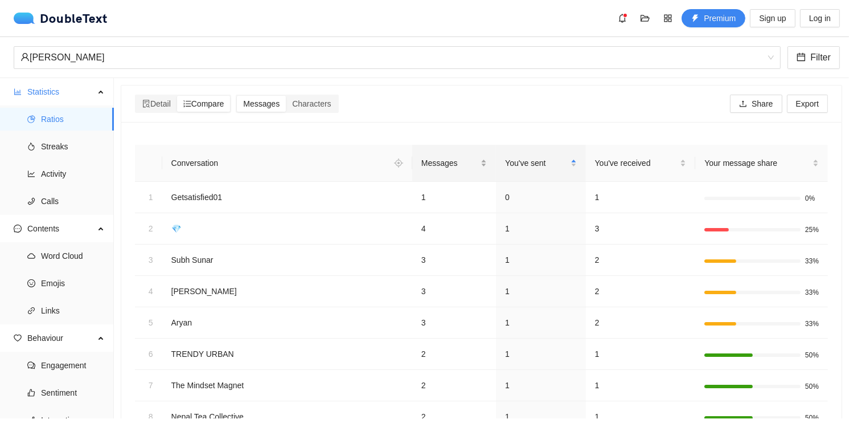
click at [453, 162] on span "Messages" at bounding box center [449, 163] width 57 height 13
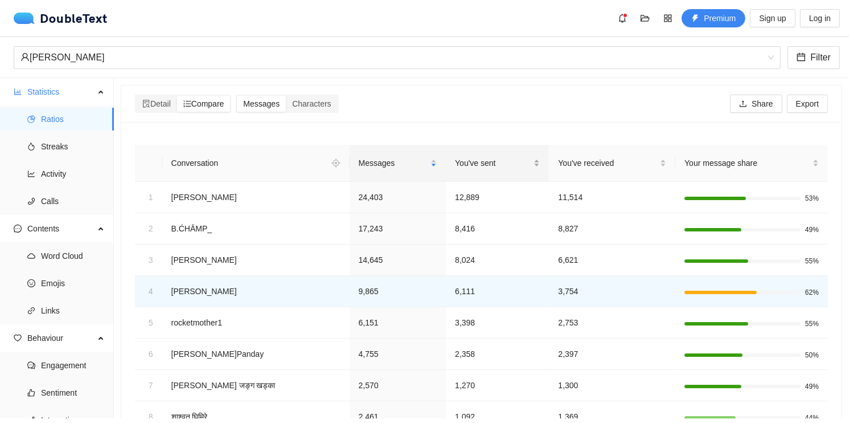
click at [455, 162] on span "You've sent" at bounding box center [493, 163] width 76 height 13
click at [558, 162] on span "You've received" at bounding box center [608, 163] width 100 height 13
click at [455, 169] on div "You've sent" at bounding box center [497, 163] width 85 height 13
click at [558, 157] on div "You've received" at bounding box center [612, 163] width 108 height 13
click at [455, 167] on span "You've sent" at bounding box center [493, 163] width 76 height 13
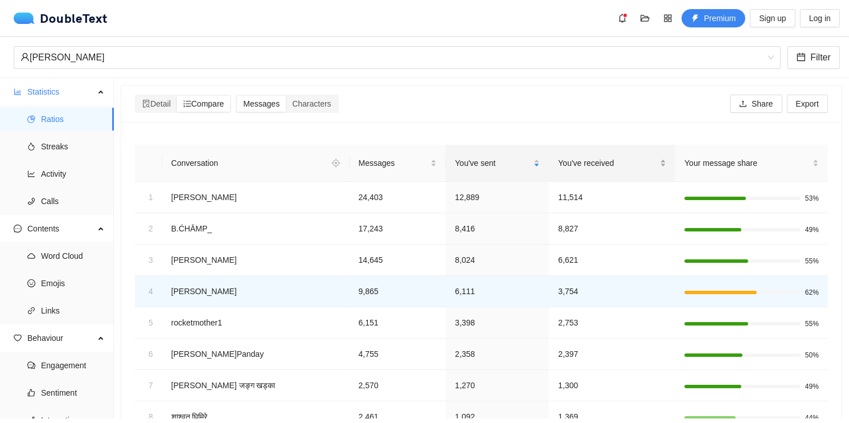
click at [558, 158] on span "You've received" at bounding box center [608, 163] width 100 height 13
click at [359, 160] on span "Messages" at bounding box center [394, 163] width 70 height 13
click at [245, 162] on div "Conversation" at bounding box center [246, 163] width 155 height 18
click at [334, 162] on icon "aim" at bounding box center [335, 163] width 2 height 2
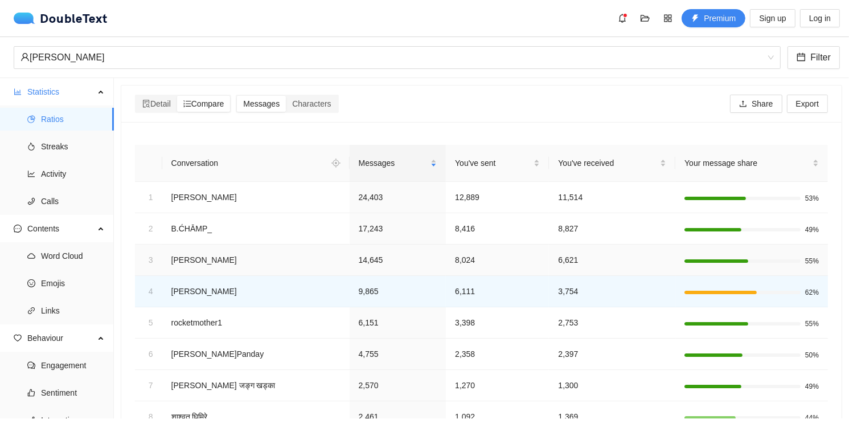
click at [200, 268] on td "[PERSON_NAME]" at bounding box center [255, 259] width 187 height 31
click at [356, 251] on td "14,645" at bounding box center [398, 259] width 97 height 31
click at [109, 74] on div "अस्मी‌ पोख्रेल Filter" at bounding box center [424, 57] width 849 height 41
click at [114, 70] on div "अस्मी‌ पोख्रेल Filter" at bounding box center [424, 57] width 849 height 41
click at [122, 60] on div "[PERSON_NAME]" at bounding box center [391, 58] width 743 height 22
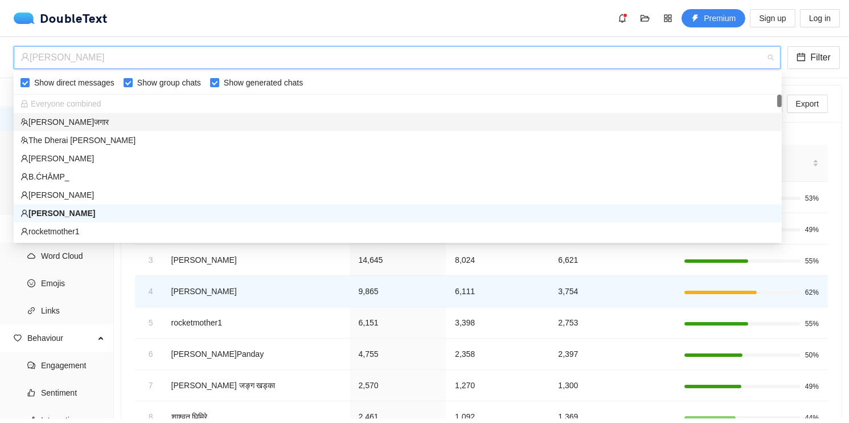
click at [68, 124] on div "[PERSON_NAME]जगार" at bounding box center [397, 122] width 754 height 13
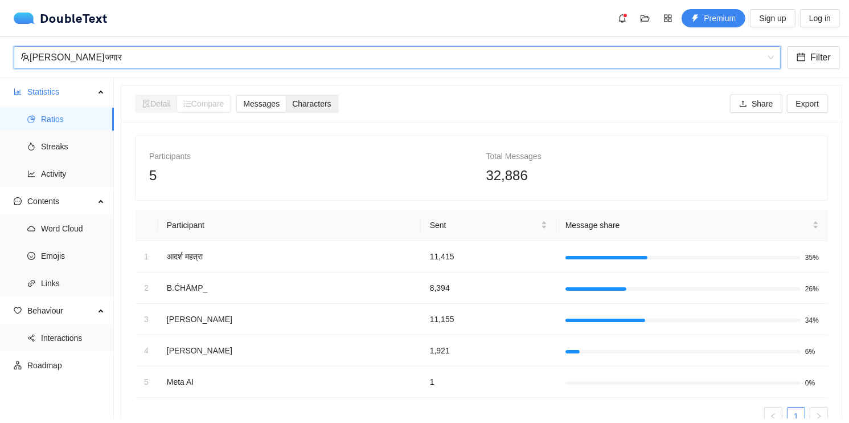
click at [302, 101] on span "Characters" at bounding box center [311, 103] width 39 height 9
click at [286, 96] on input "Characters" at bounding box center [286, 96] width 0 height 0
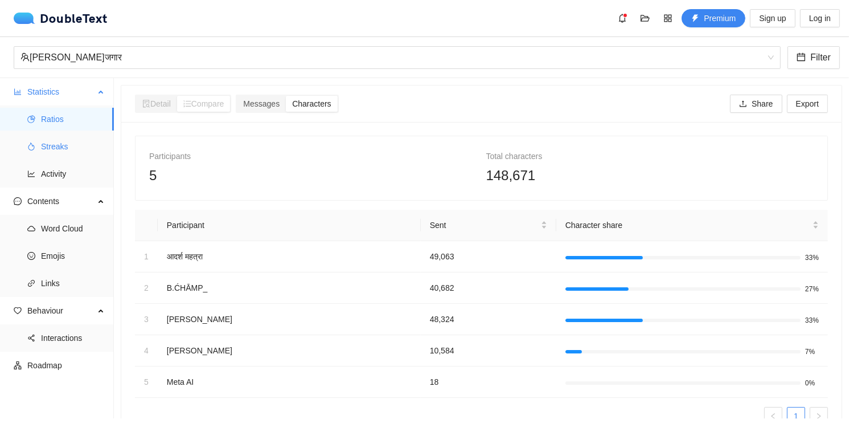
click at [48, 143] on span "Streaks" at bounding box center [73, 146] width 64 height 23
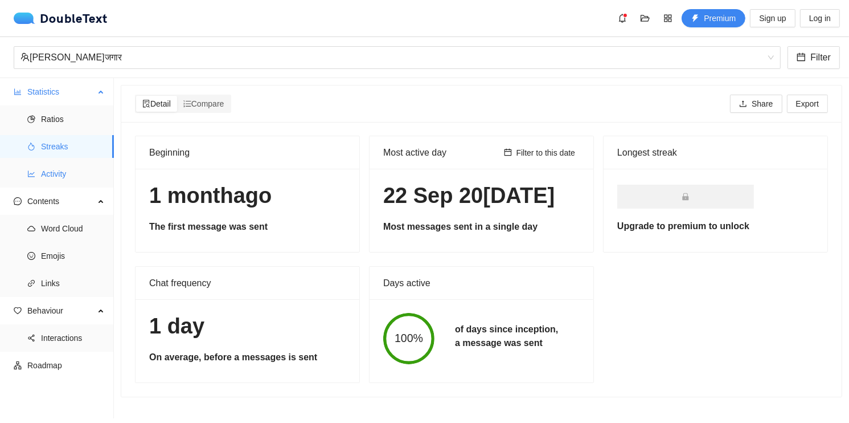
click at [46, 165] on span "Activity" at bounding box center [73, 173] width 64 height 23
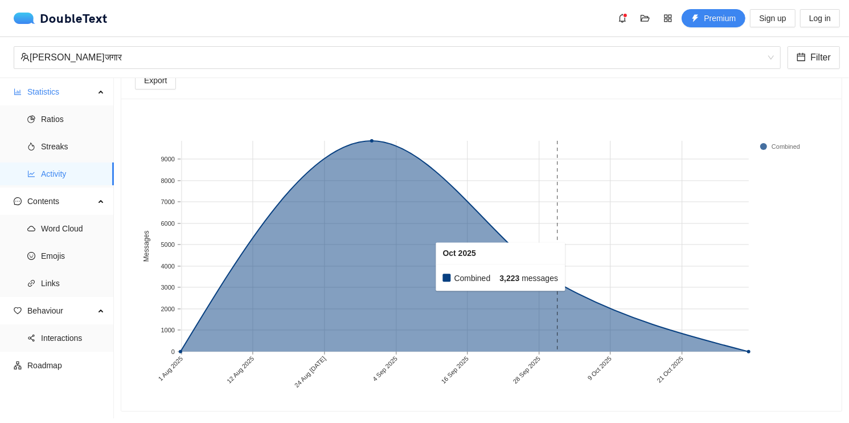
scroll to position [85, 0]
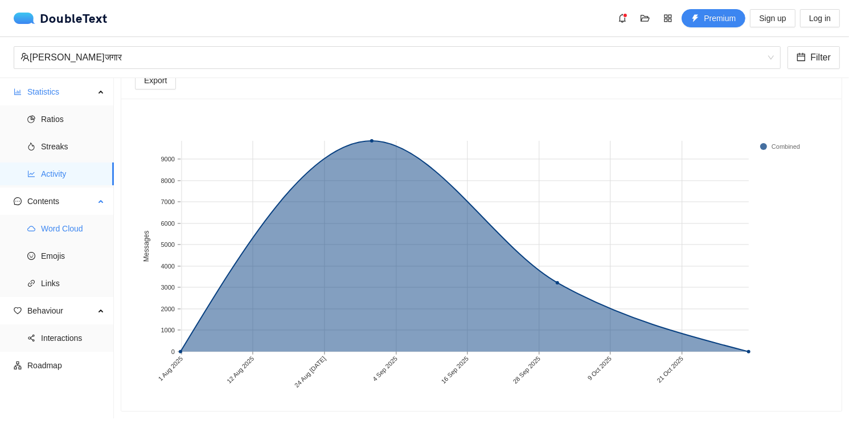
click at [51, 231] on span "Word Cloud" at bounding box center [73, 228] width 64 height 23
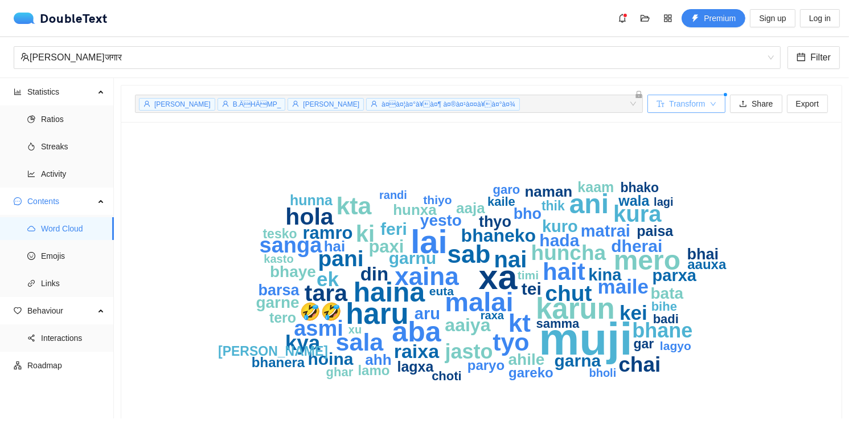
click at [685, 104] on span "Transform" at bounding box center [687, 103] width 36 height 13
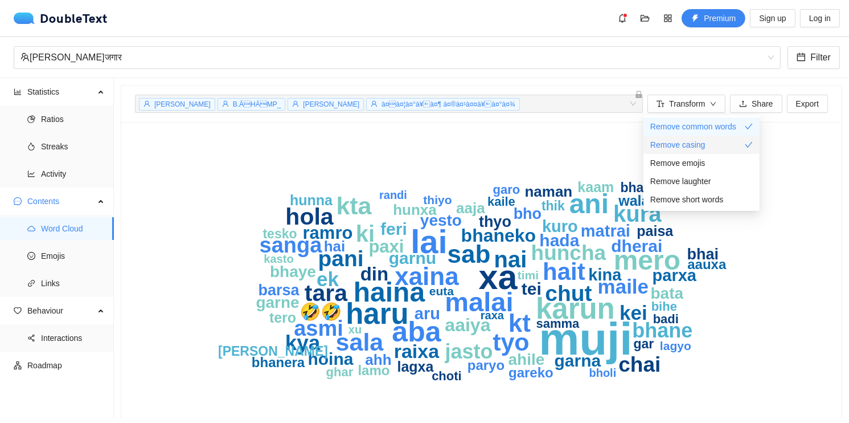
click at [692, 145] on span "Remove casing" at bounding box center [677, 144] width 55 height 13
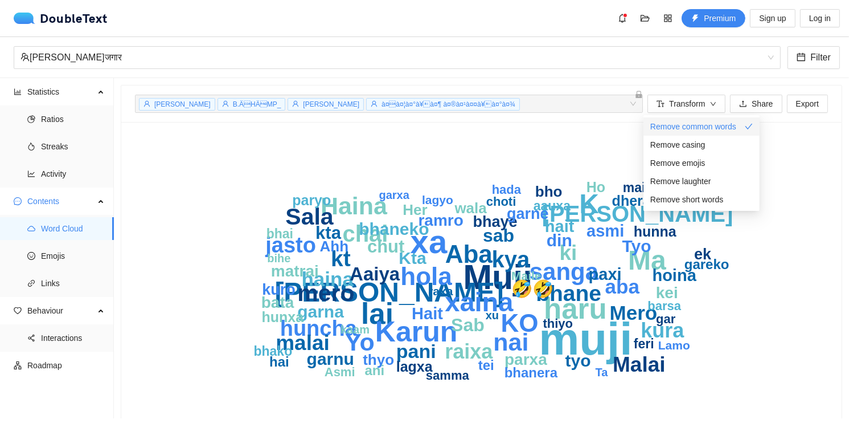
click at [697, 126] on span "Remove common words" at bounding box center [693, 126] width 86 height 13
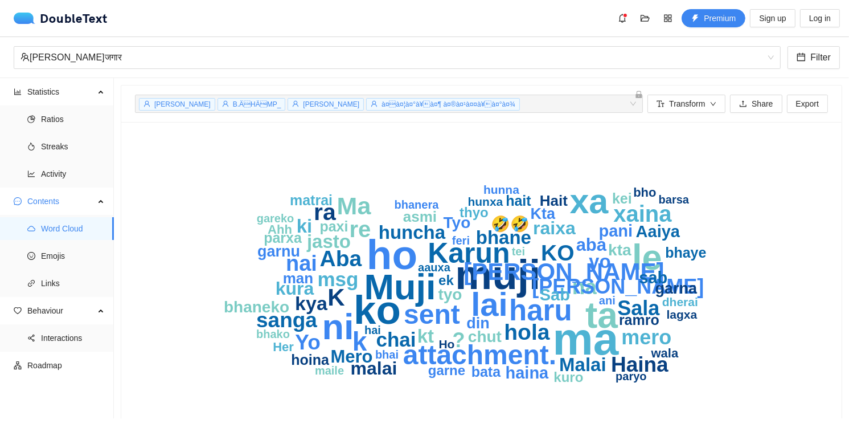
click at [564, 144] on icon "ma muji ho ko ta ni le Muji xa [PERSON_NAME] sent attachment. k Ma Ani K ra xai…" at bounding box center [477, 284] width 685 height 296
click at [36, 253] on li "Emojis" at bounding box center [57, 255] width 114 height 23
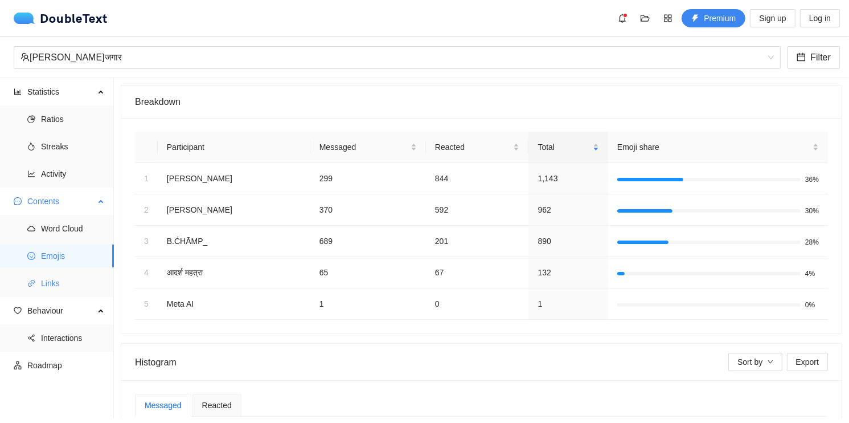
click at [22, 294] on li "Links" at bounding box center [57, 283] width 114 height 23
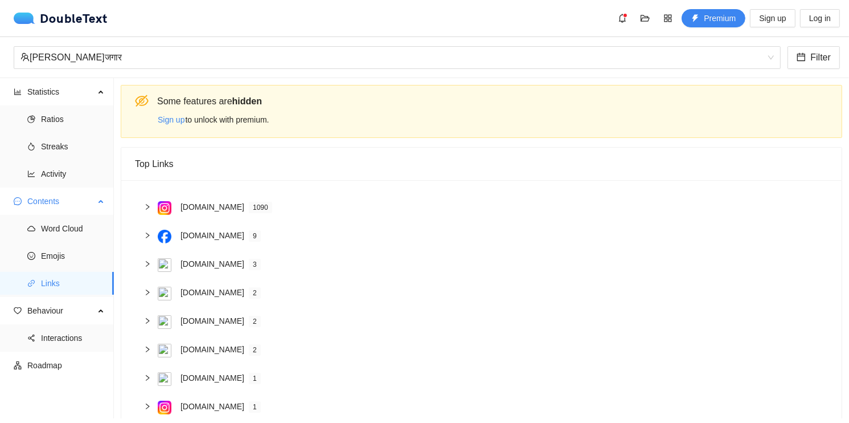
drag, startPoint x: 22, startPoint y: 293, endPoint x: 25, endPoint y: 285, distance: 7.9
click at [25, 285] on li "Links" at bounding box center [57, 283] width 114 height 23
click at [70, 312] on span "Behaviour" at bounding box center [60, 310] width 67 height 23
click at [61, 333] on span "Interactions" at bounding box center [73, 337] width 64 height 23
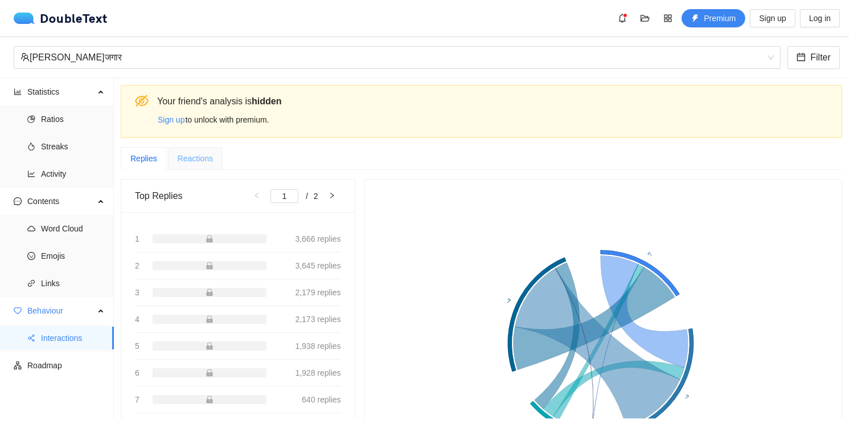
click at [170, 160] on div "Reactions" at bounding box center [195, 158] width 55 height 23
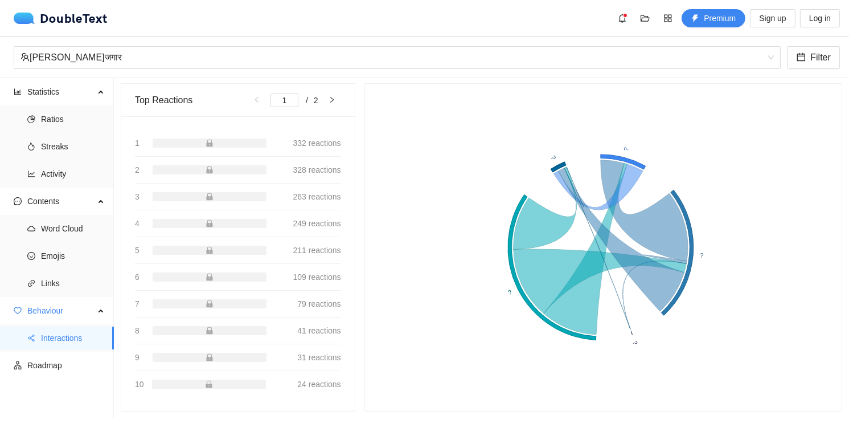
scroll to position [102, 0]
click at [38, 370] on span "Roadmap" at bounding box center [65, 365] width 77 height 23
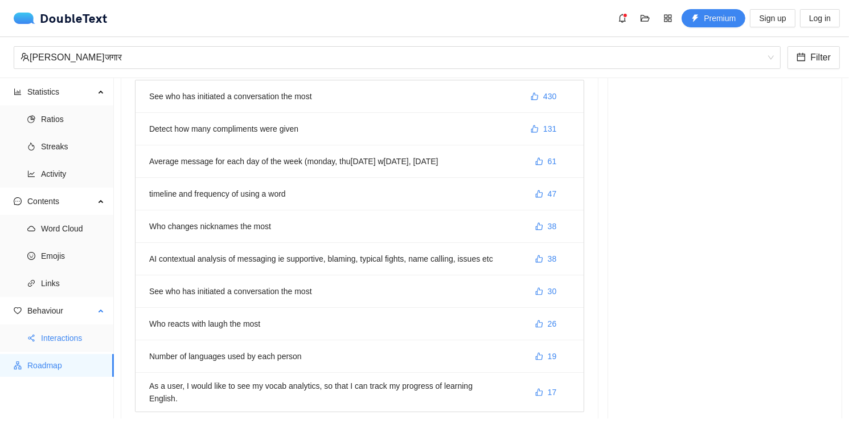
click at [40, 327] on li "Interactions" at bounding box center [57, 337] width 114 height 23
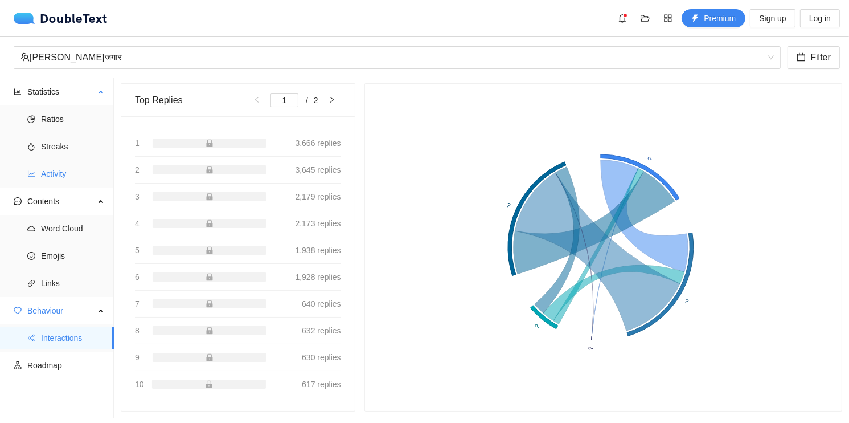
click at [41, 174] on span "Activity" at bounding box center [73, 173] width 64 height 23
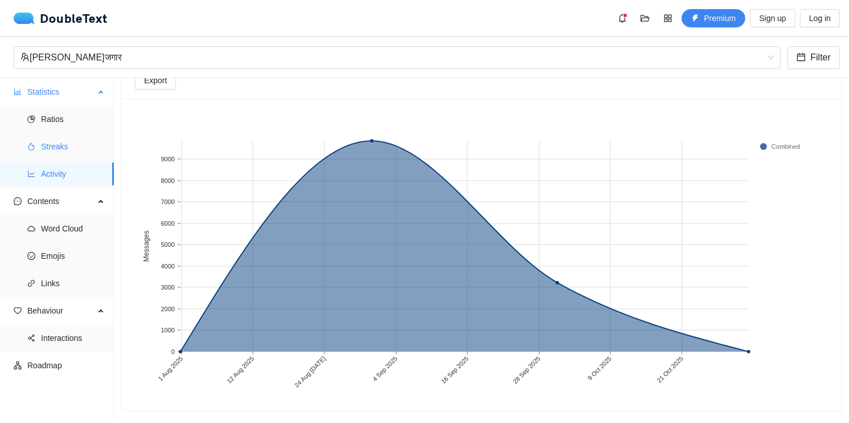
click at [38, 137] on li "Streaks" at bounding box center [57, 146] width 114 height 23
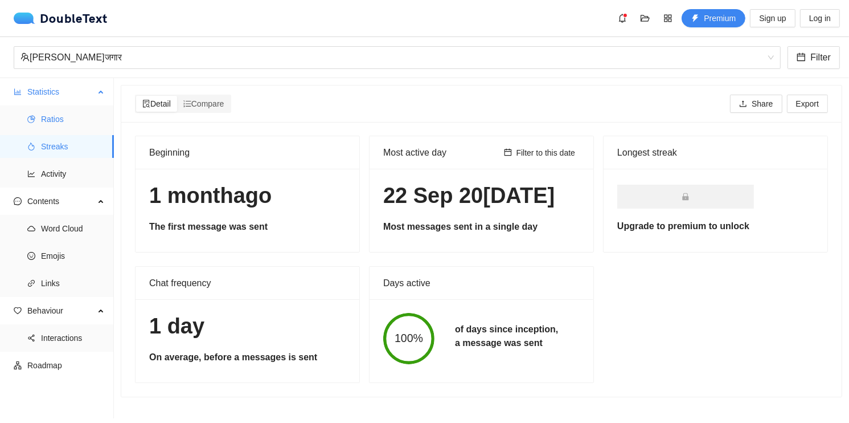
click at [73, 122] on span "Ratios" at bounding box center [73, 119] width 64 height 23
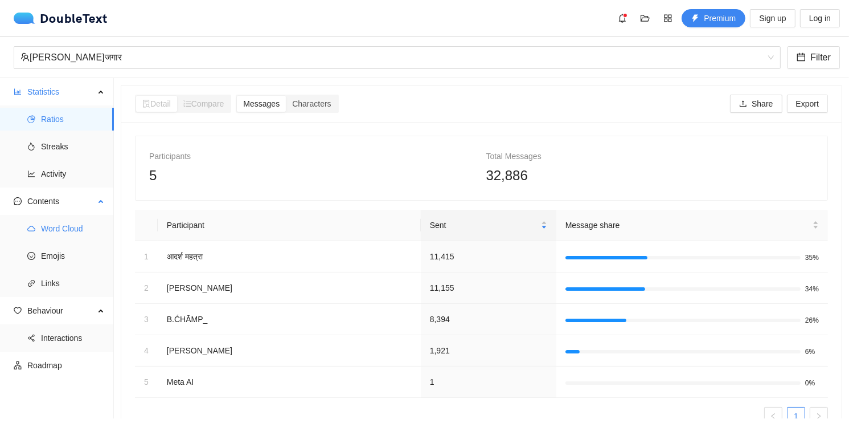
click at [48, 230] on span "Word Cloud" at bounding box center [73, 228] width 64 height 23
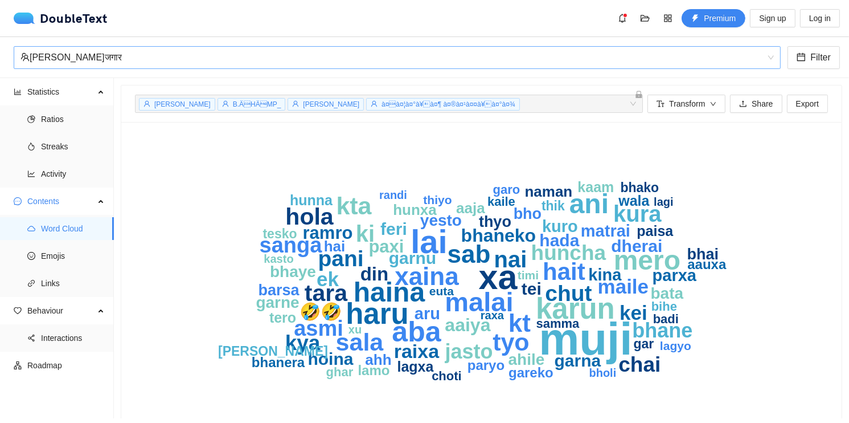
click at [113, 59] on div "[PERSON_NAME]जगार" at bounding box center [391, 58] width 743 height 22
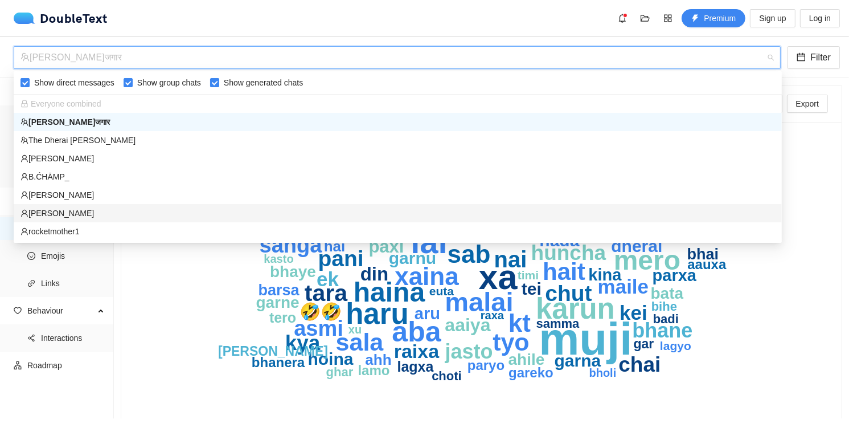
click at [59, 211] on div "[PERSON_NAME]" at bounding box center [397, 213] width 754 height 13
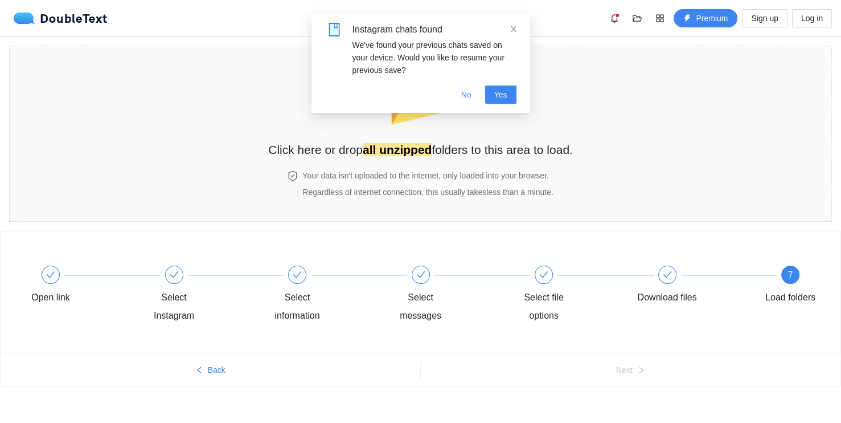
click at [507, 30] on div "Instagram chats found" at bounding box center [434, 30] width 164 height 14
click at [510, 27] on icon "close" at bounding box center [514, 29] width 8 height 8
